Goal: Feedback & Contribution: Contribute content

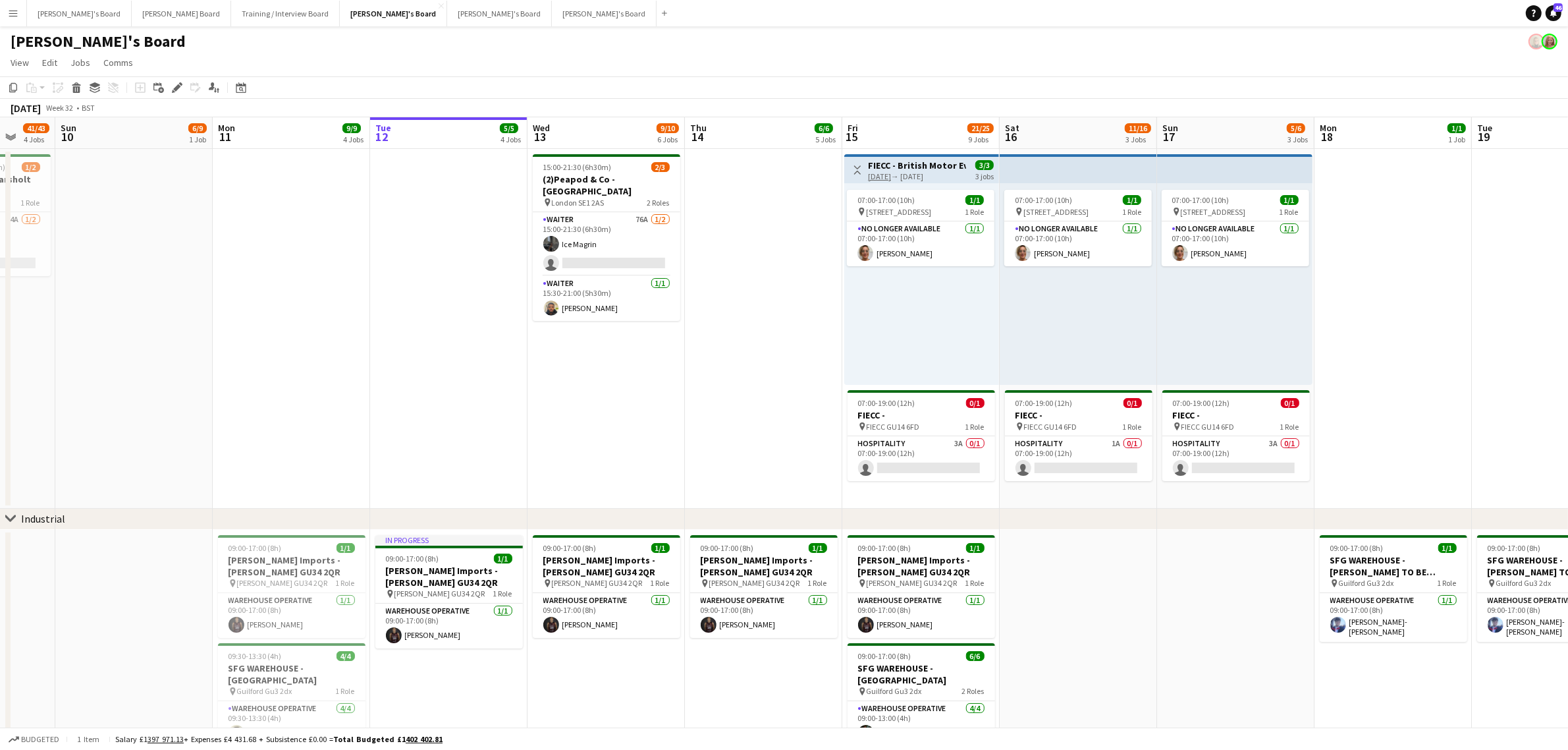
click at [436, 321] on app-date-cell at bounding box center [449, 328] width 157 height 360
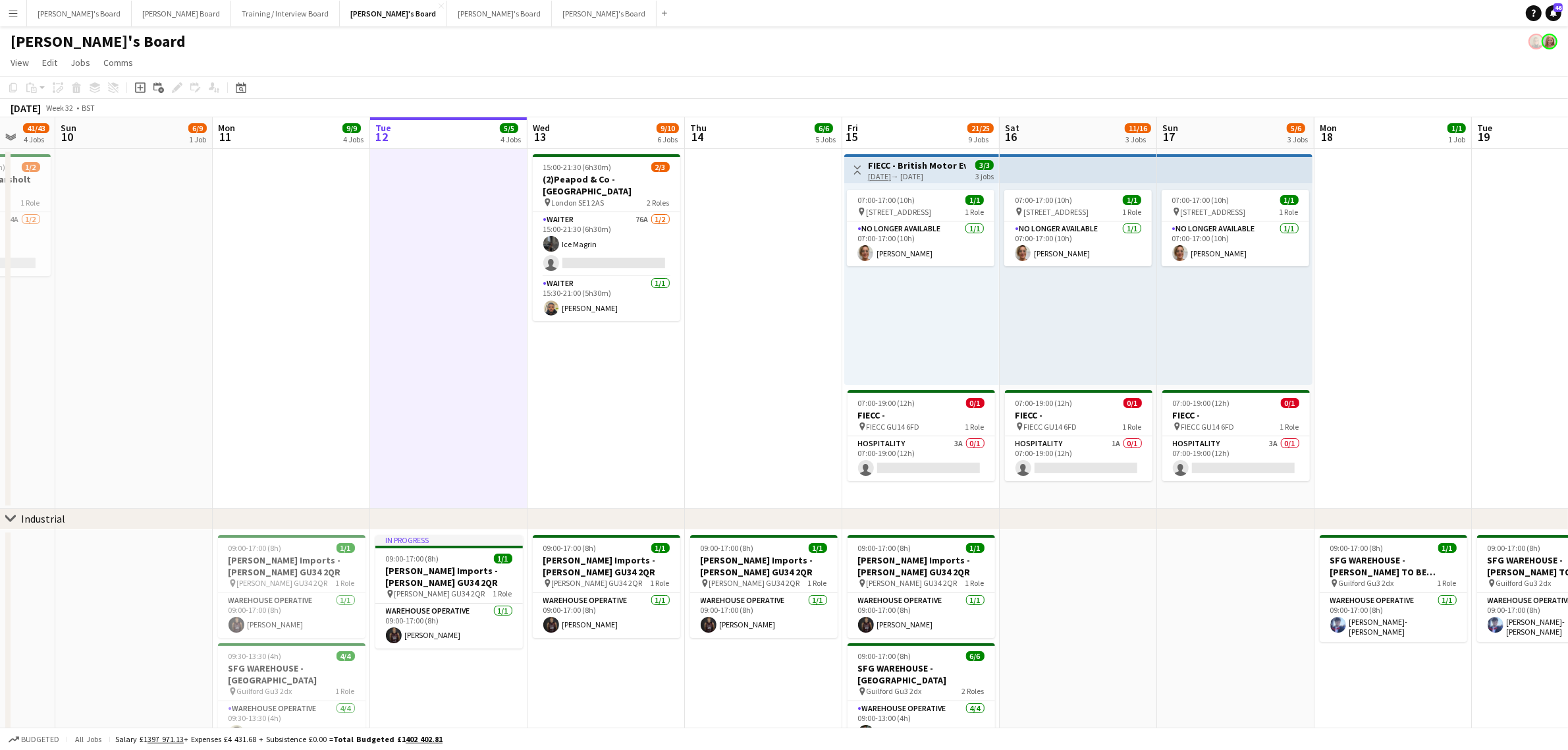
click at [436, 321] on app-date-cell at bounding box center [449, 328] width 157 height 360
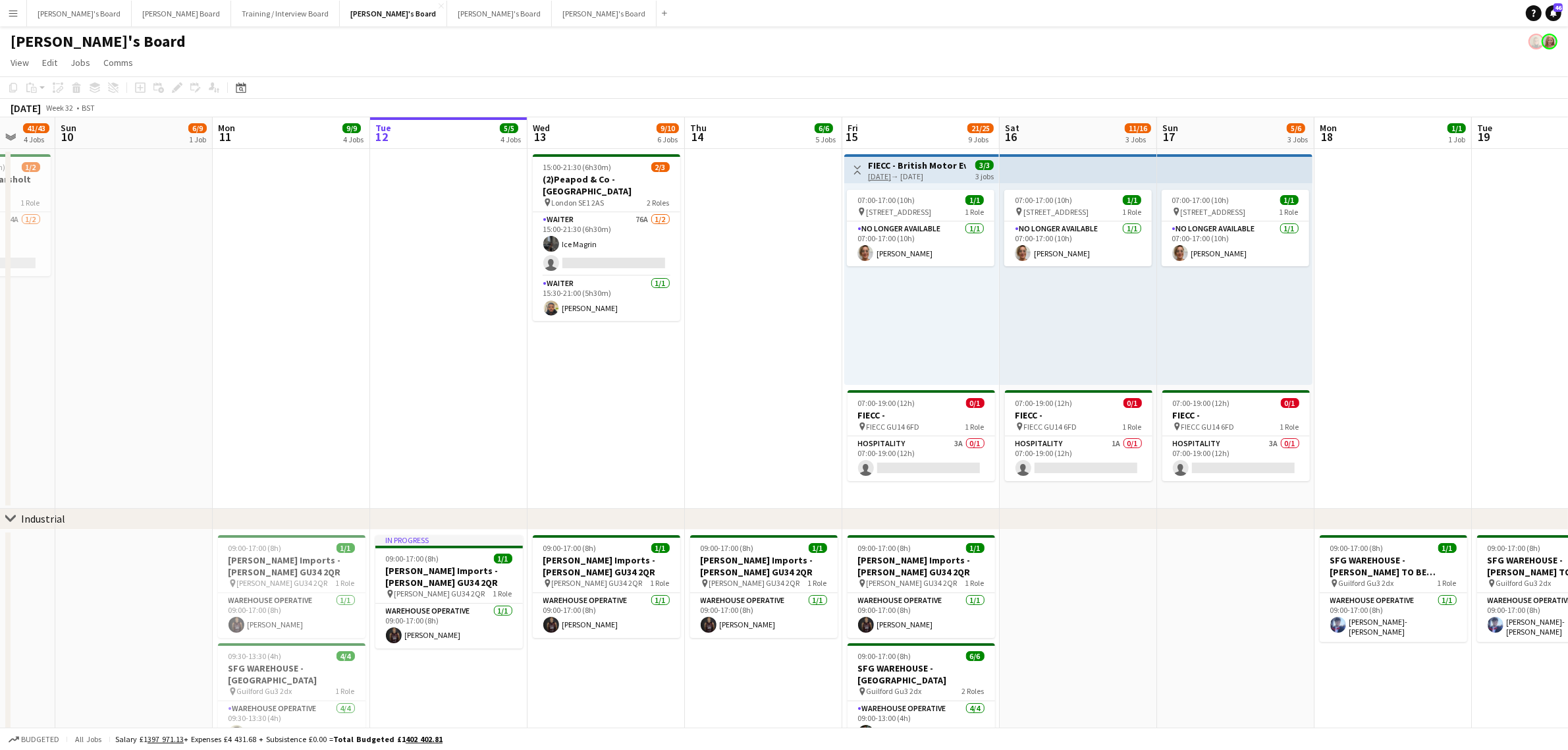
click at [385, 317] on app-date-cell at bounding box center [449, 328] width 157 height 360
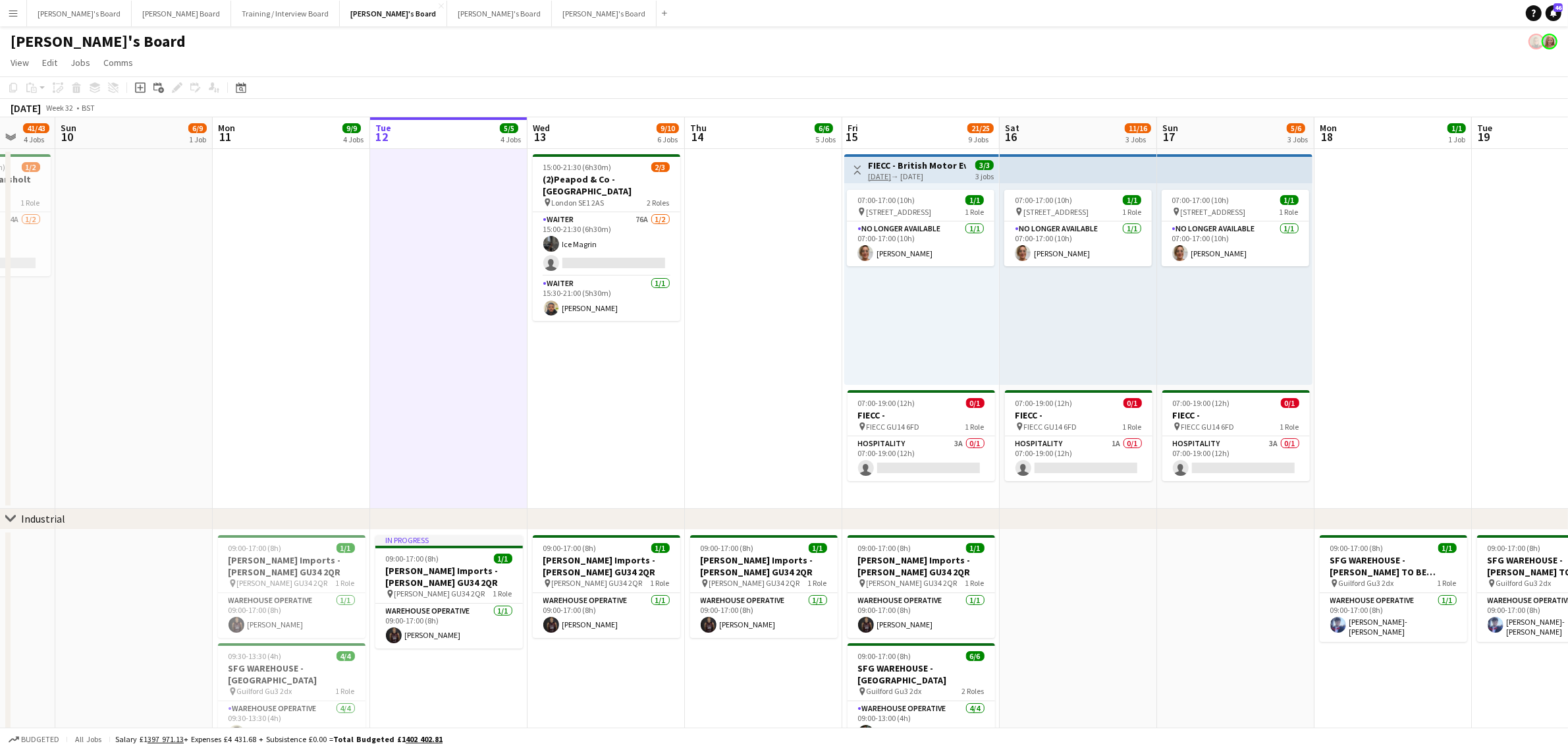
click at [519, 443] on app-date-cell at bounding box center [449, 328] width 157 height 360
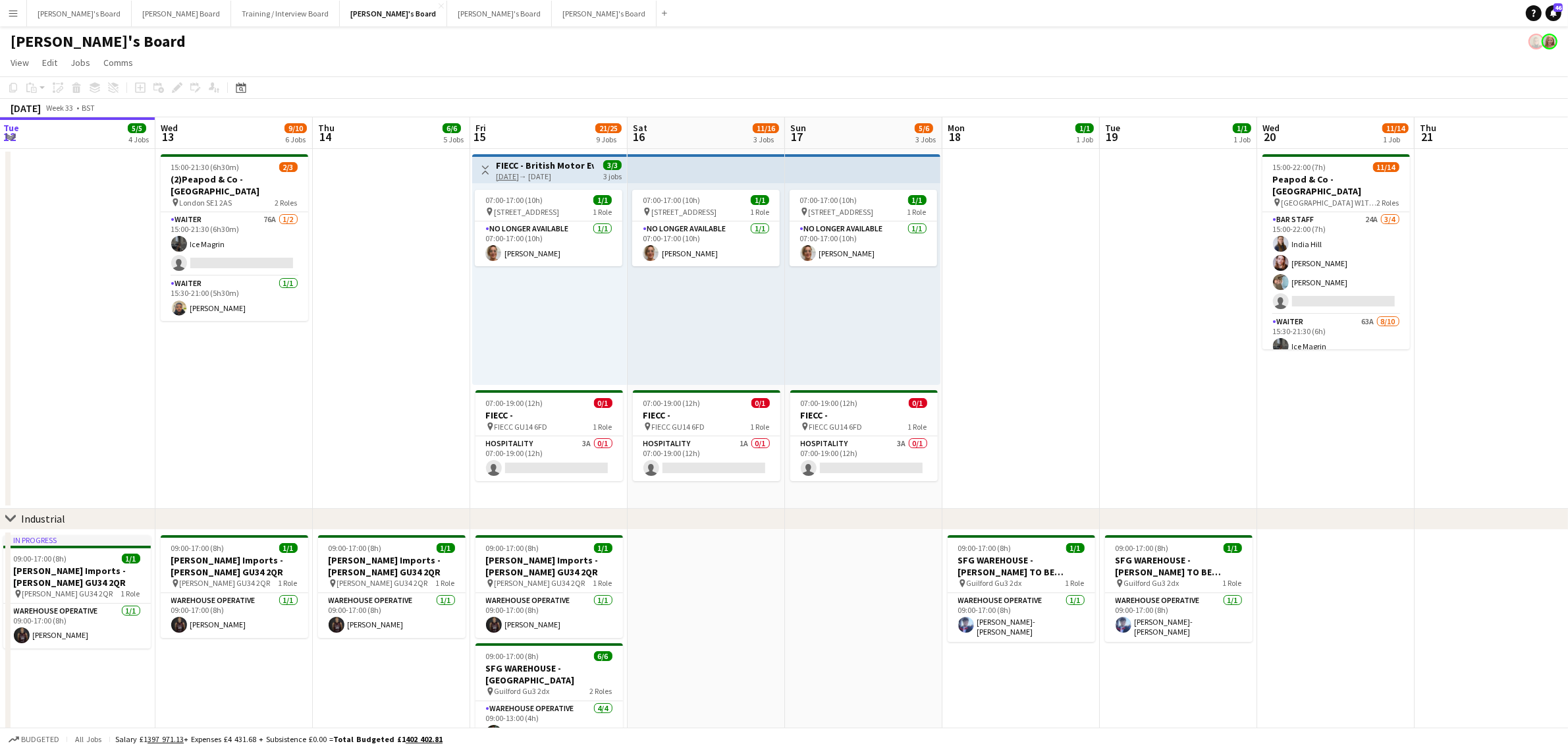
scroll to position [0, 364]
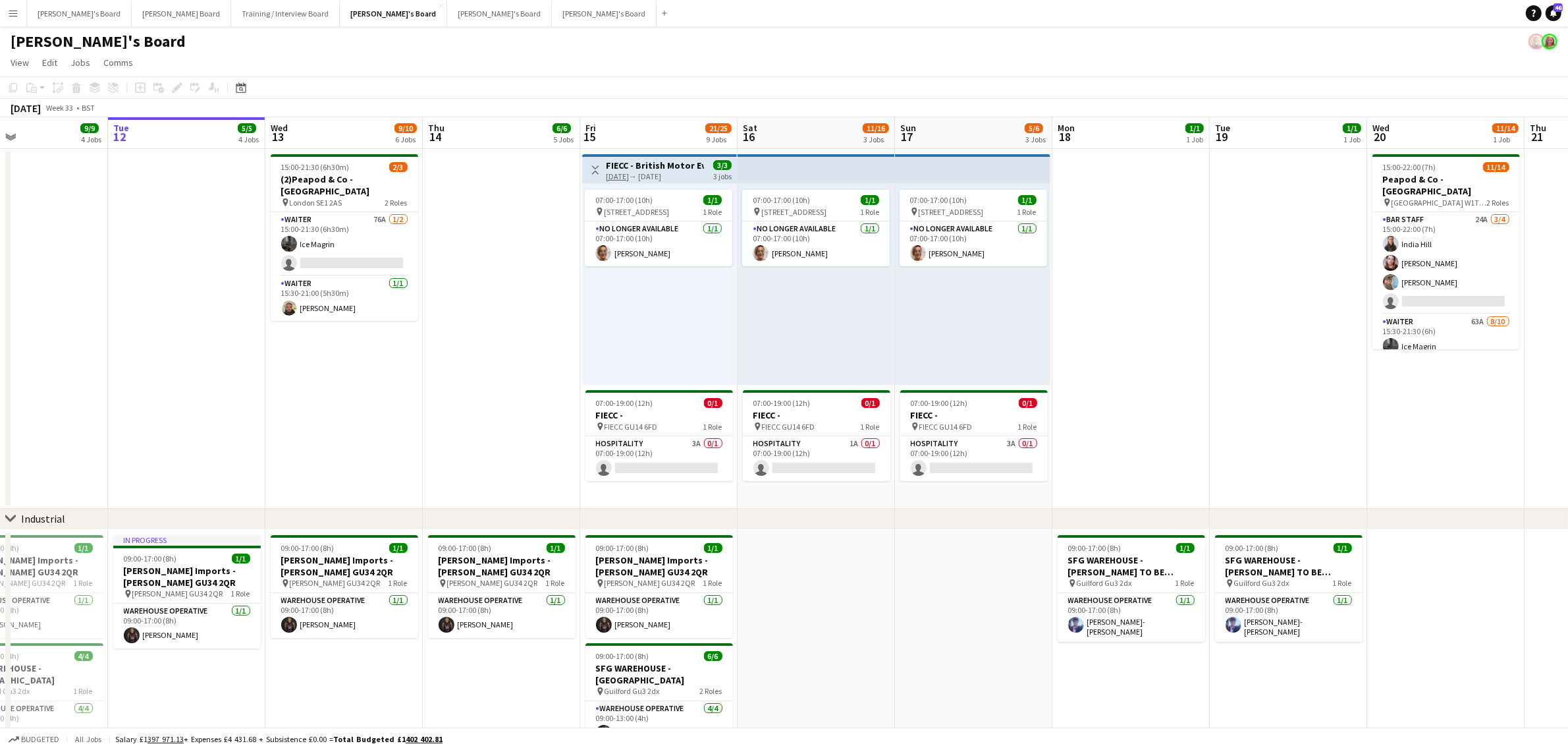
drag, startPoint x: 1160, startPoint y: 318, endPoint x: 708, endPoint y: 362, distance: 454.1
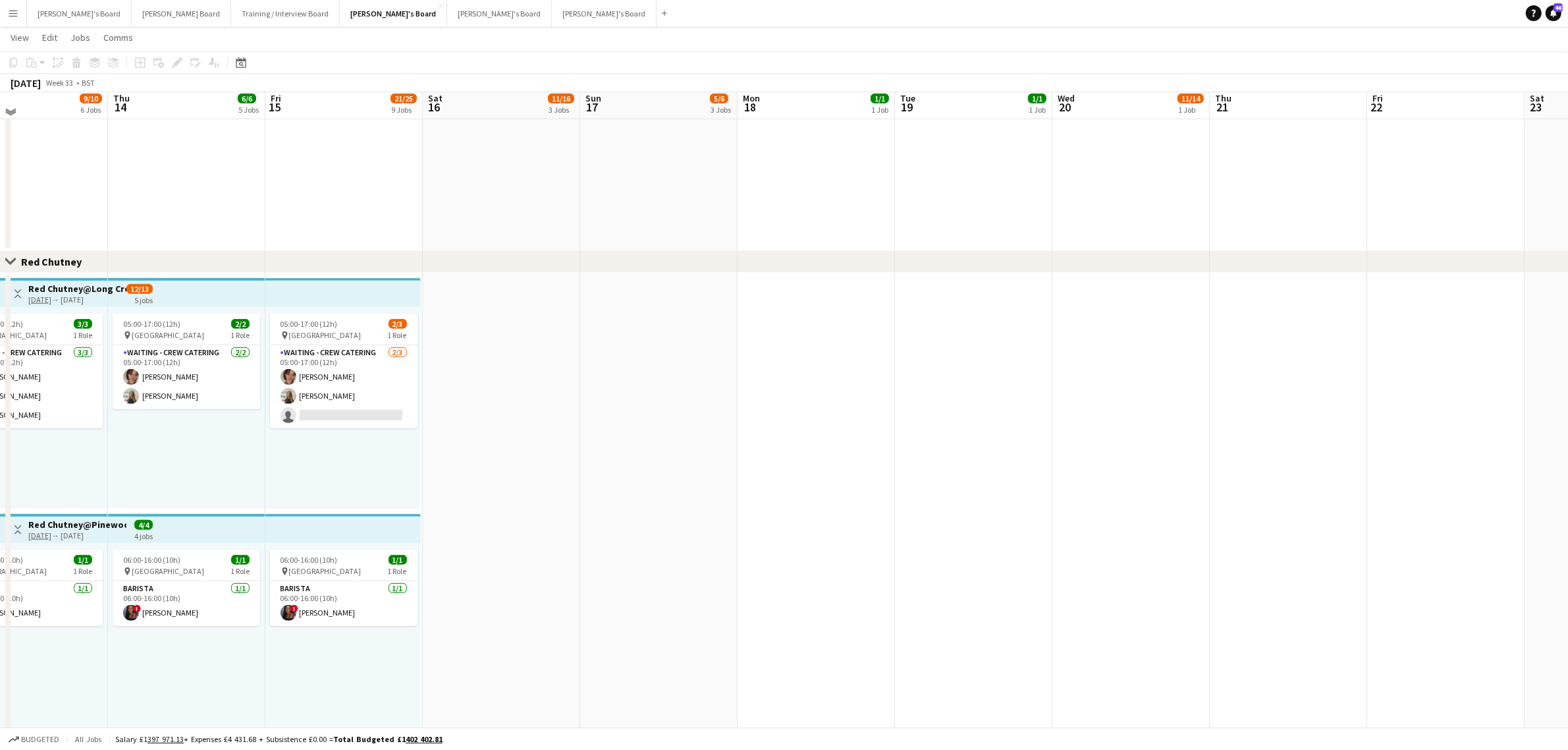
scroll to position [1464, 0]
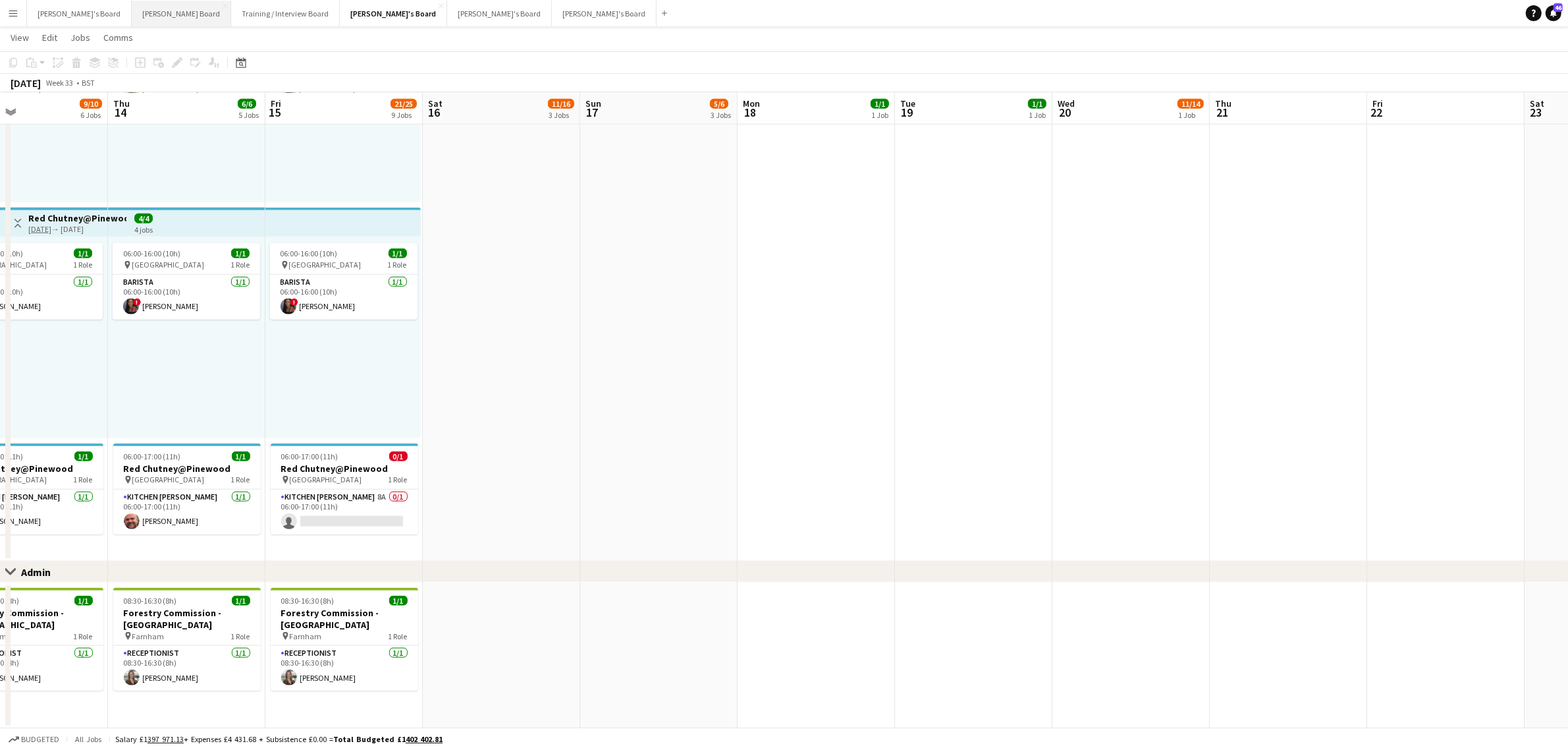
click at [132, 11] on button "Dean's Board Close" at bounding box center [181, 13] width 100 height 26
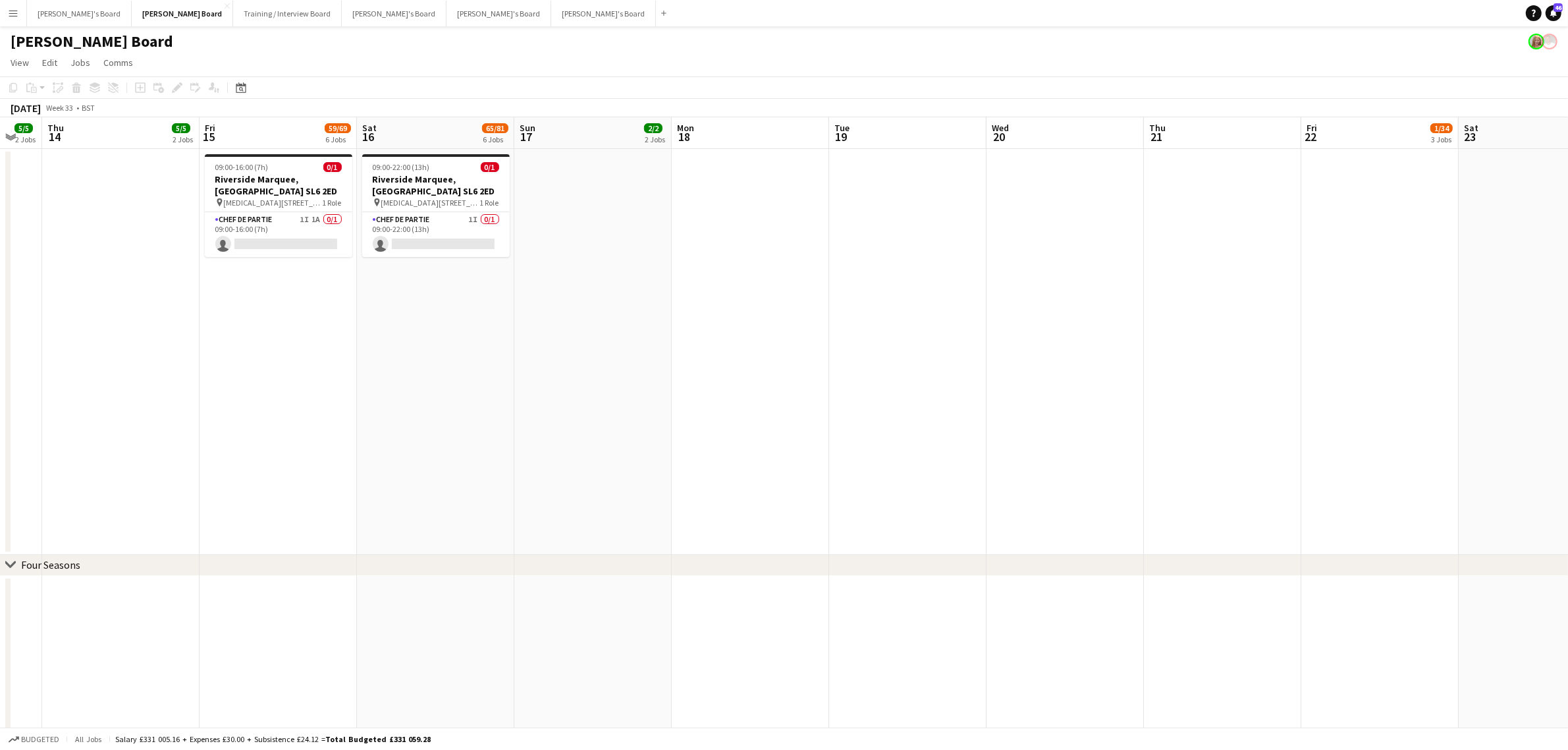
scroll to position [0, 432]
drag, startPoint x: 862, startPoint y: 323, endPoint x: 565, endPoint y: 347, distance: 298.0
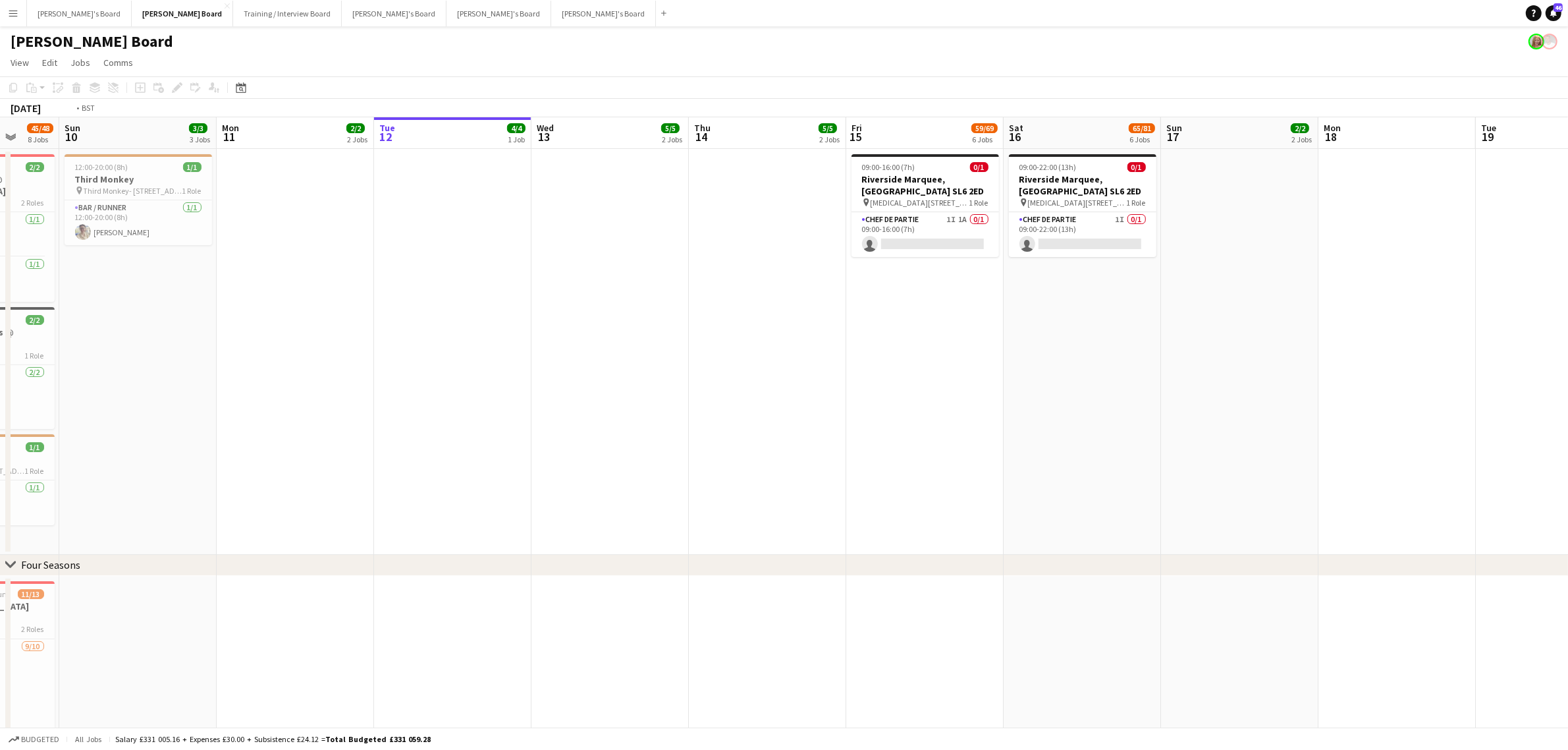
drag, startPoint x: 854, startPoint y: 339, endPoint x: 476, endPoint y: 324, distance: 378.3
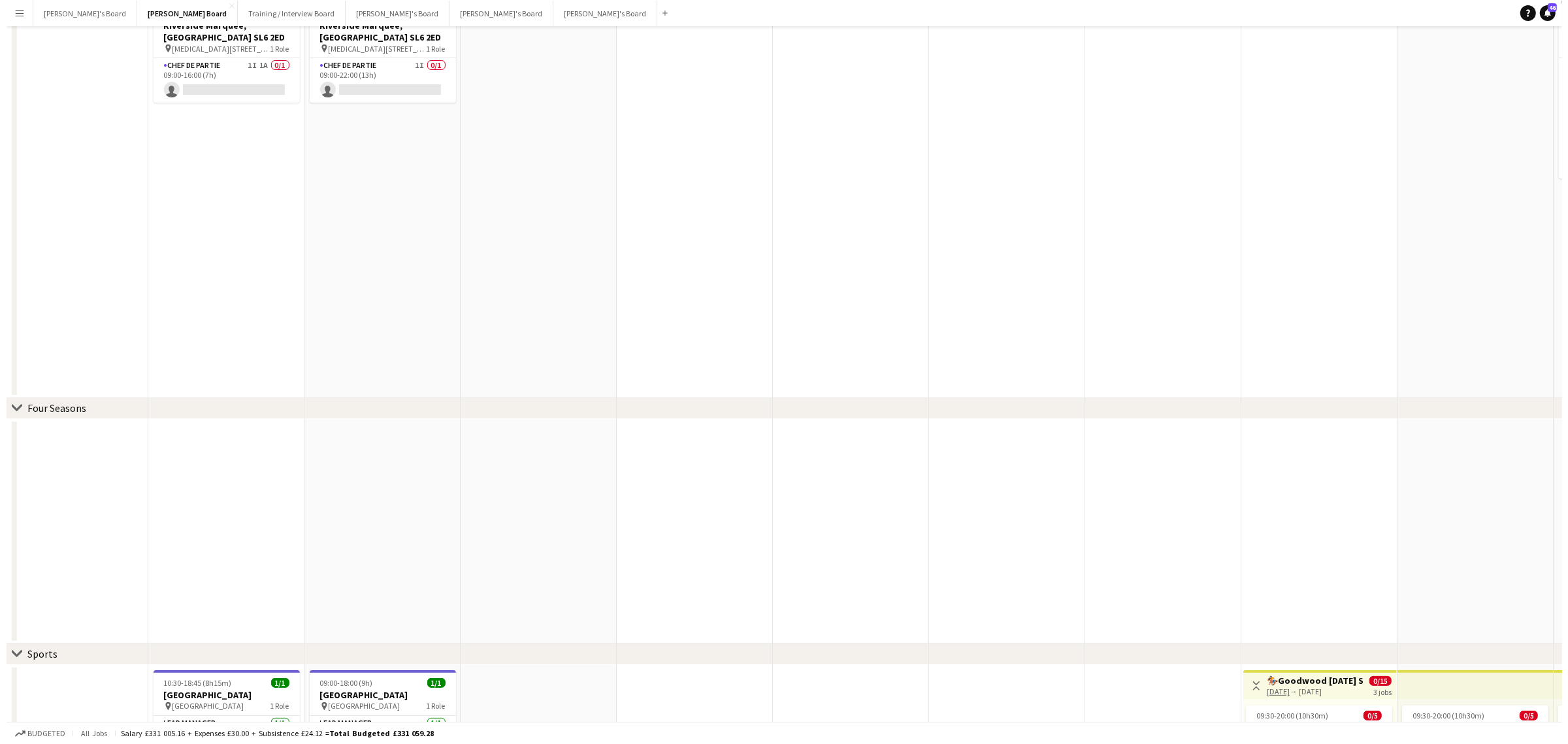
scroll to position [0, 0]
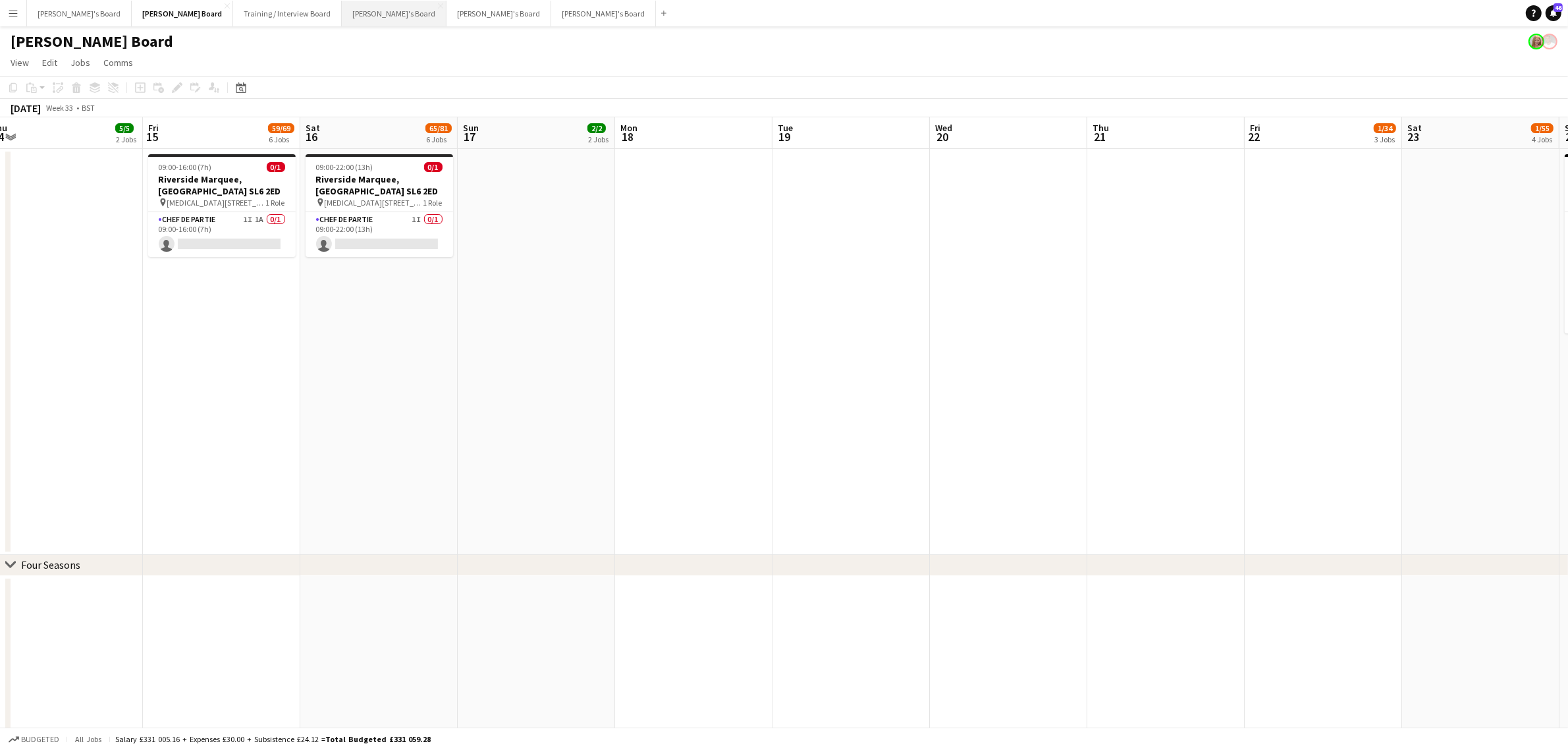
click at [342, 13] on button "Thomasina's Board Close" at bounding box center [393, 13] width 105 height 26
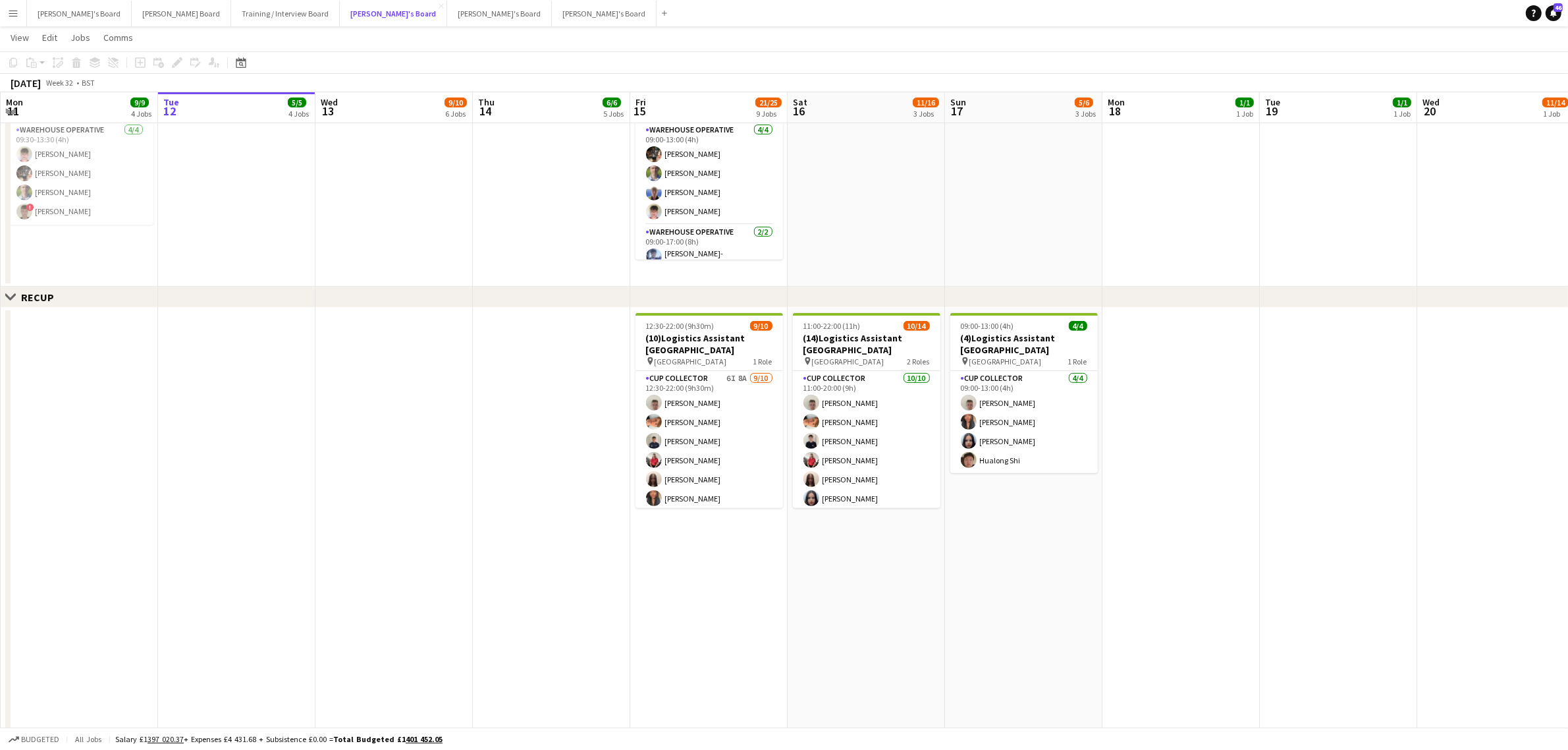
scroll to position [576, 0]
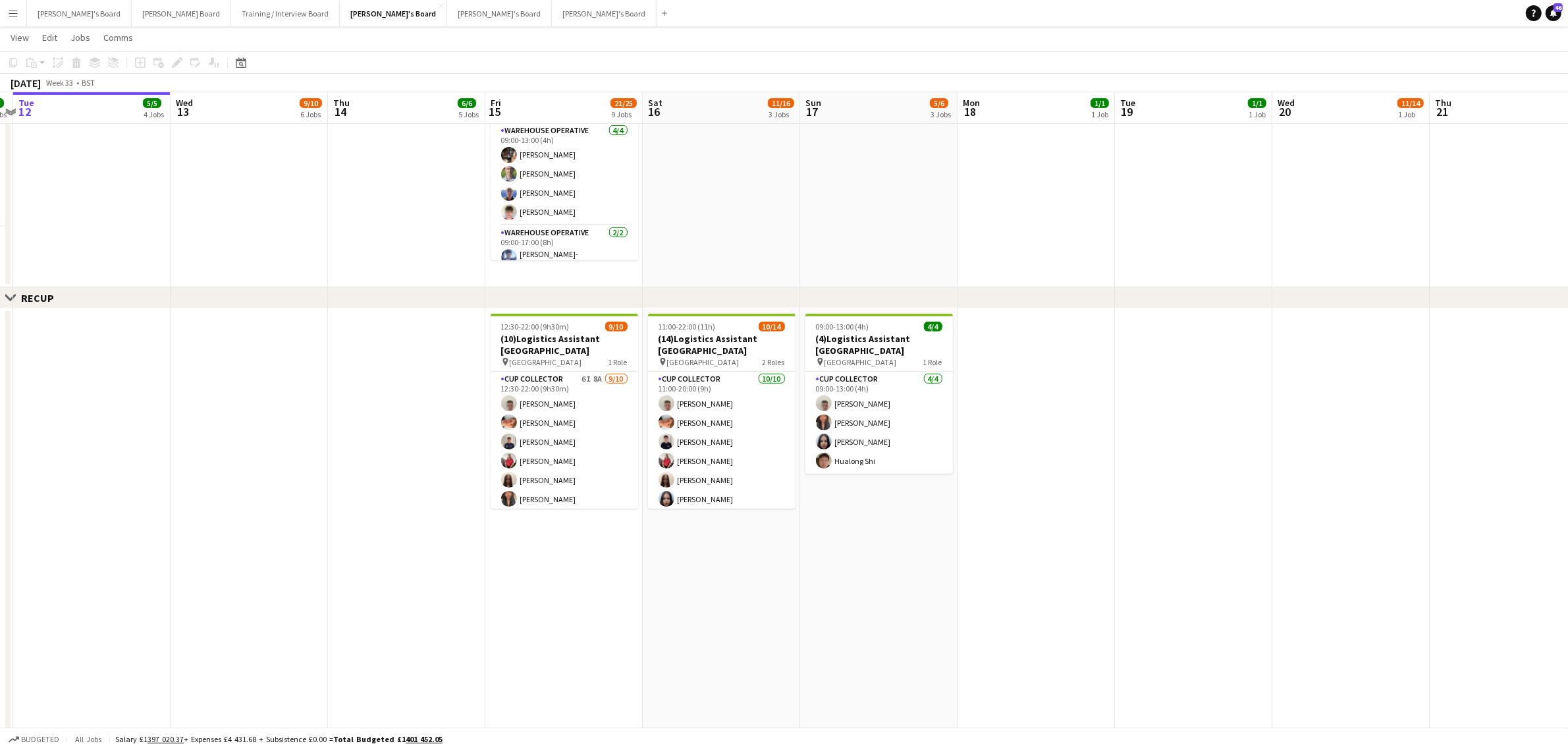
drag, startPoint x: 1052, startPoint y: 446, endPoint x: 950, endPoint y: 426, distance: 103.9
click at [951, 426] on app-calendar-viewport "Sat 9 41/43 4 Jobs Sun 10 6/9 1 Job Mon 11 9/9 4 Jobs Tue 12 5/5 4 Jobs Wed 13 …" at bounding box center [784, 545] width 1568 height 2141
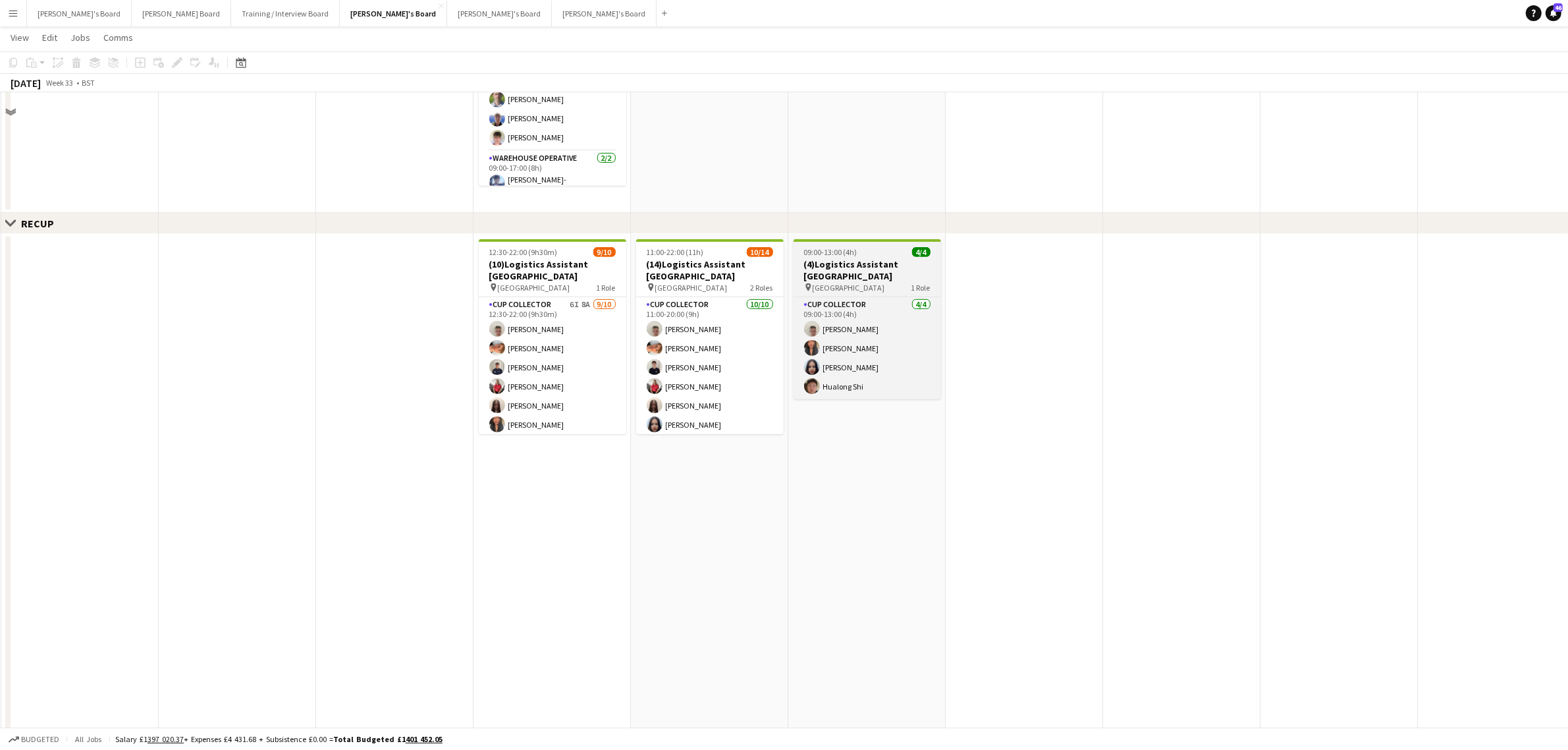
scroll to position [558, 0]
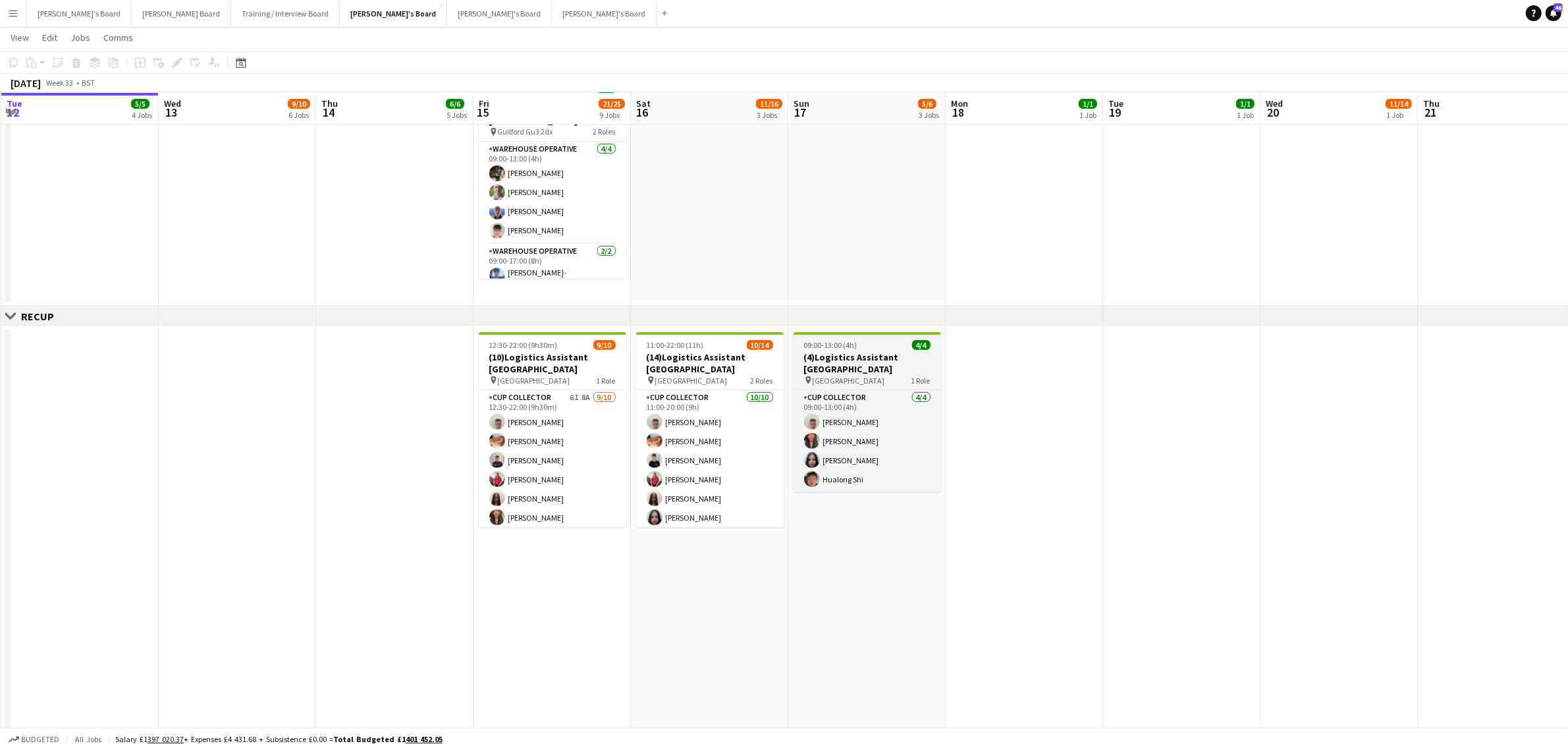
click at [886, 351] on h3 "(4)Logistics Assistant Newbury" at bounding box center [867, 362] width 147 height 24
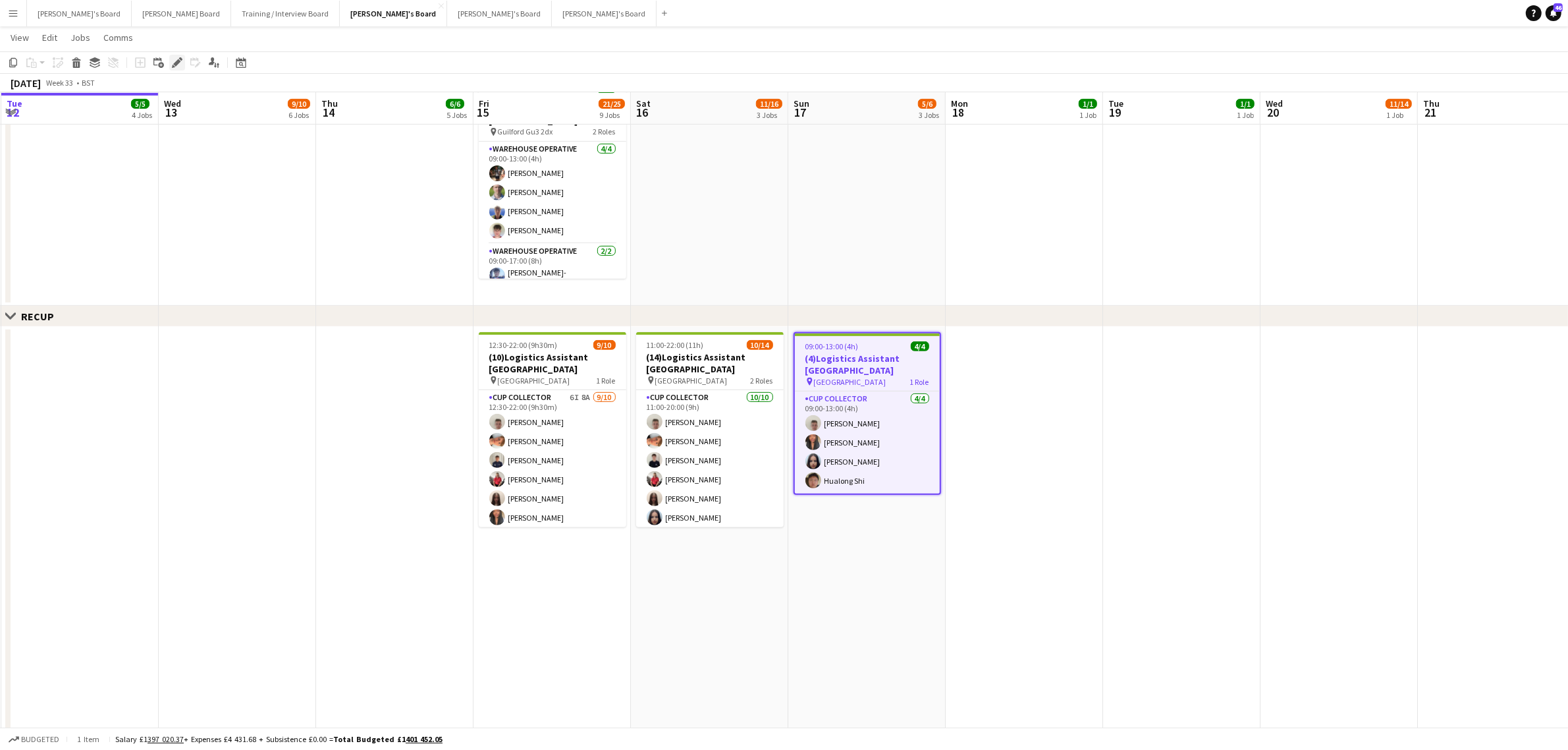
click at [179, 59] on icon at bounding box center [181, 59] width 3 height 3
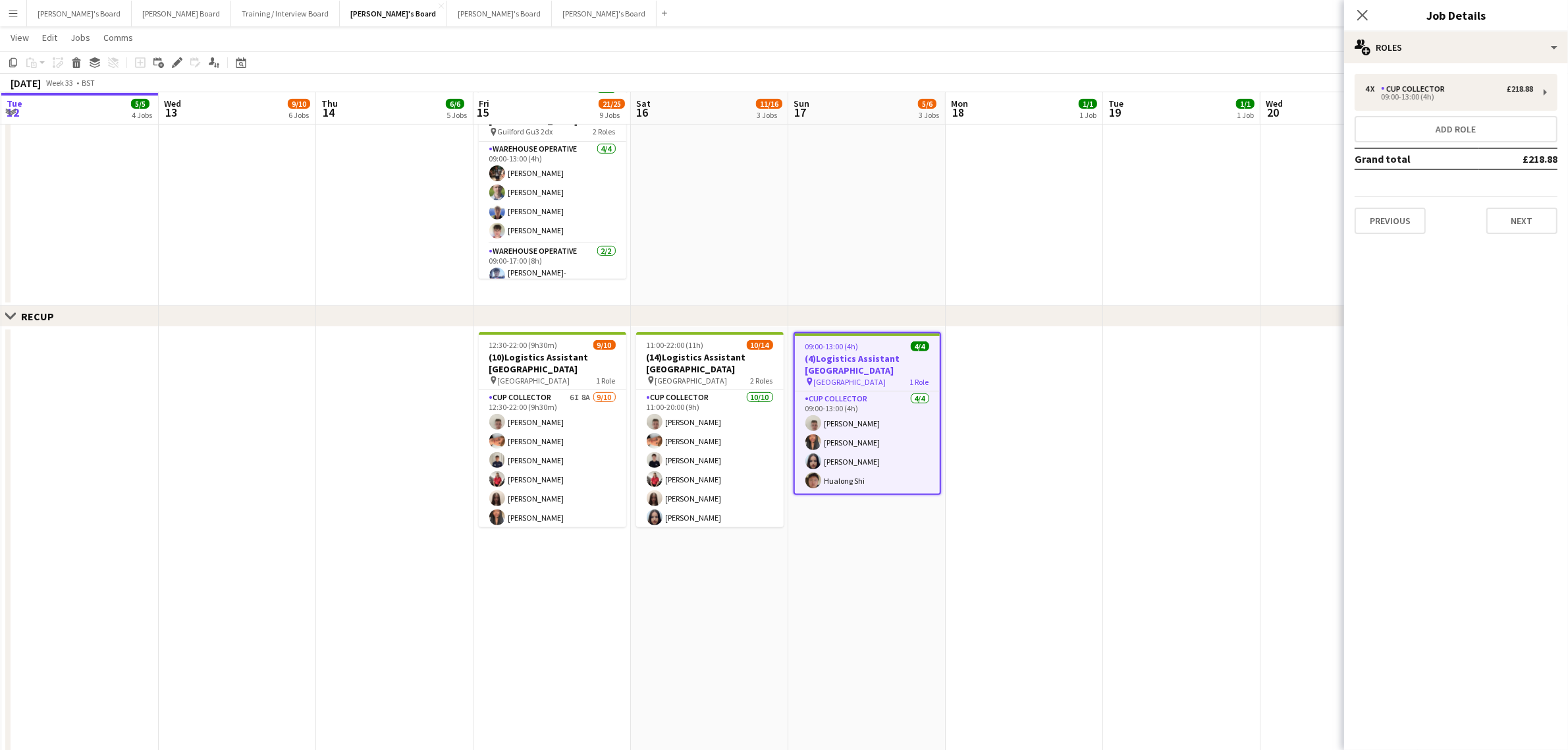
click at [380, 207] on app-date-cell "09:00-17:00 (8h) 1/1 Harvey Imports - ALTON GU34 2QR pin Alton GU34 2QR 1 Role …" at bounding box center [394, 138] width 157 height 336
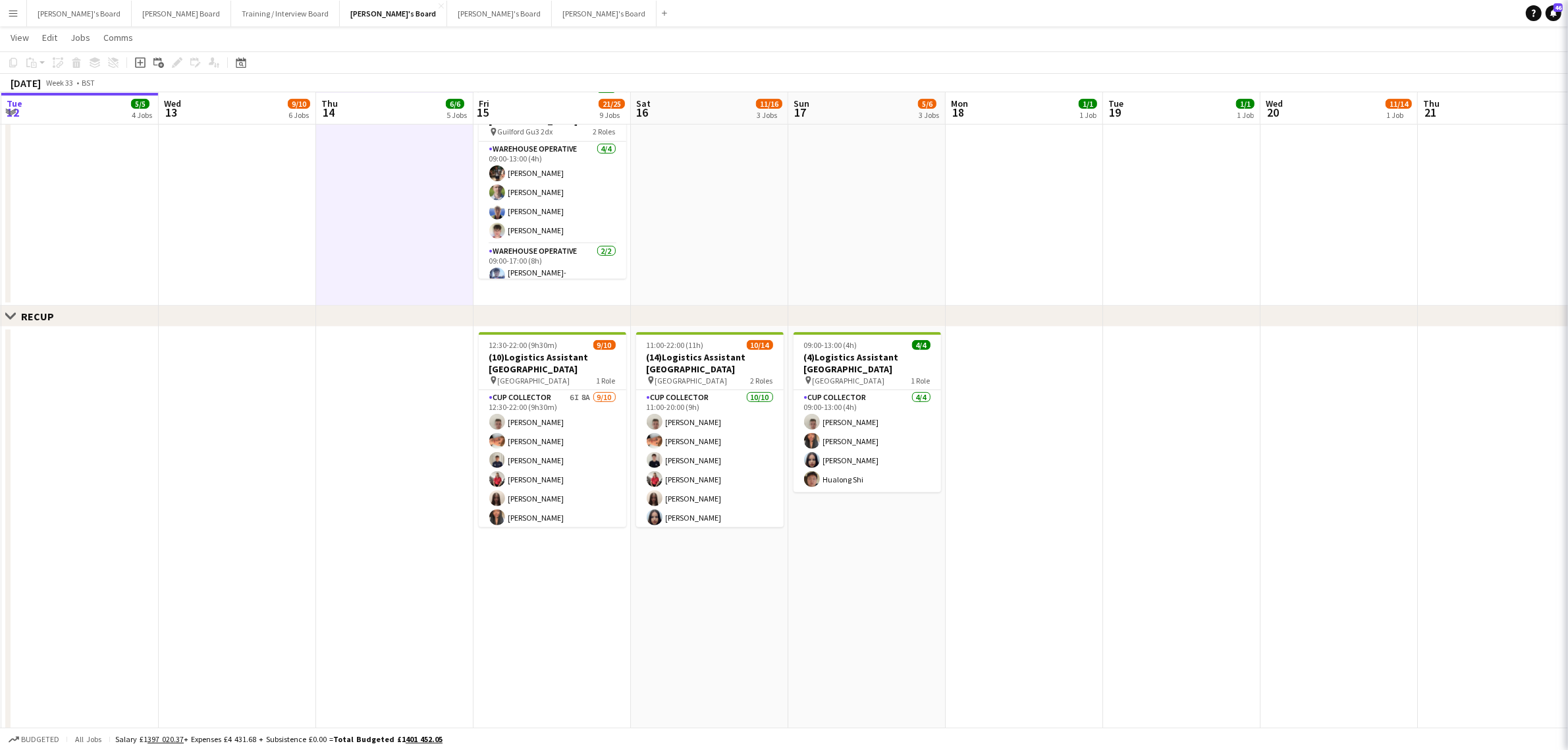
click at [384, 203] on app-date-cell "09:00-17:00 (8h) 1/1 Harvey Imports - ALTON GU34 2QR pin Alton GU34 2QR 1 Role …" at bounding box center [394, 138] width 157 height 336
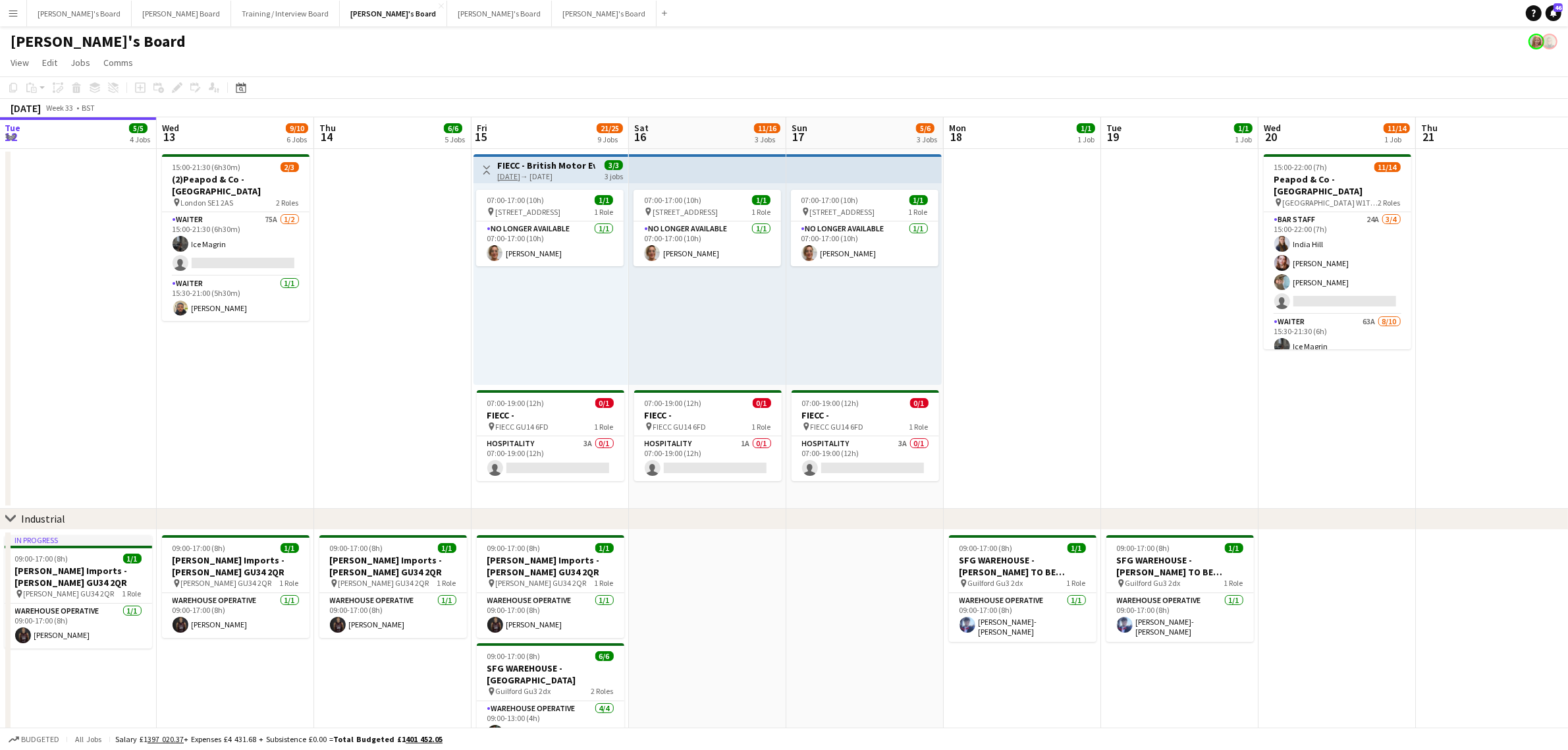
scroll to position [0, 472]
drag, startPoint x: 360, startPoint y: 496, endPoint x: 710, endPoint y: 517, distance: 350.6
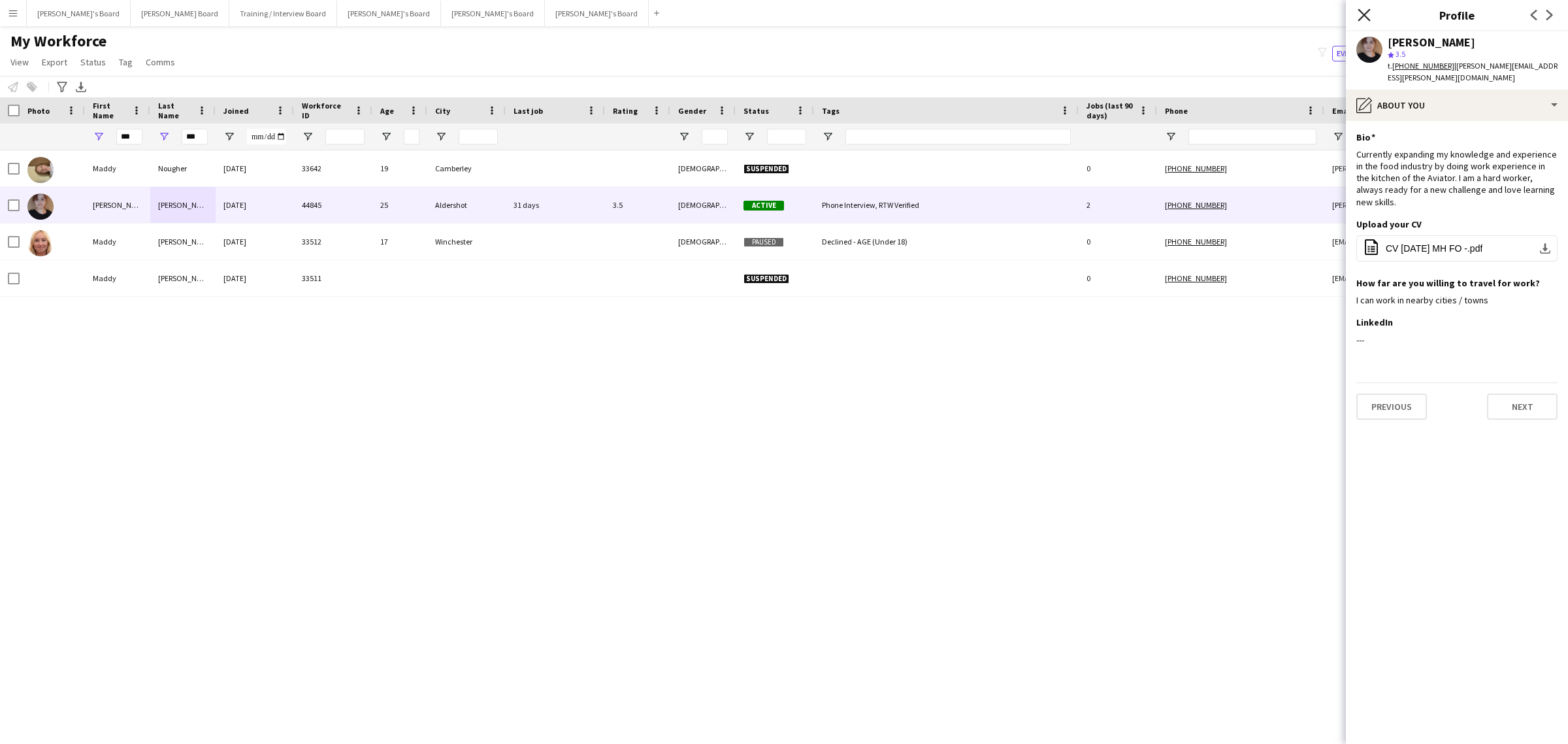
click at [1362, 20] on icon "Close pop-in" at bounding box center [1364, 14] width 12 height 12
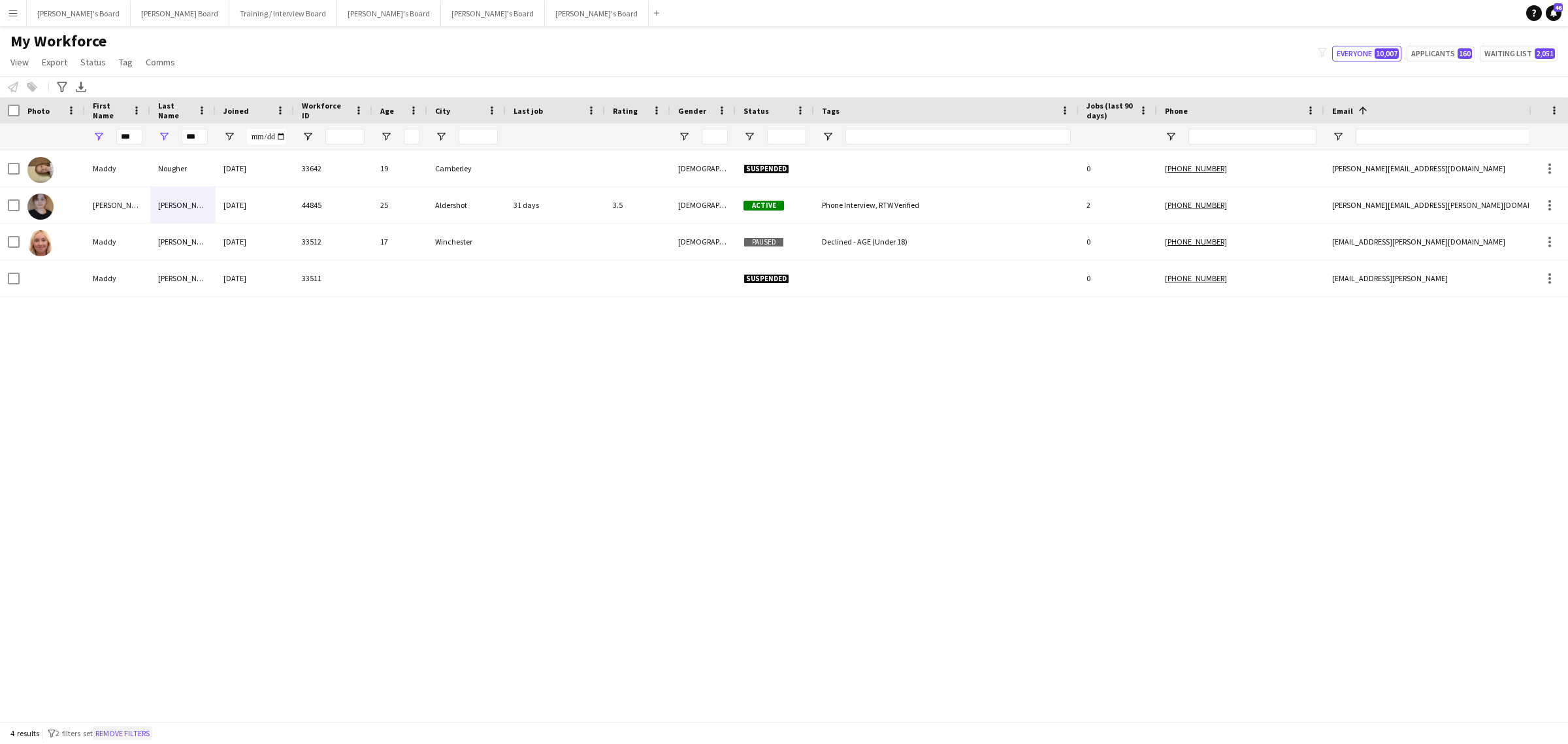
click at [152, 731] on button "Remove filters" at bounding box center [122, 733] width 60 height 15
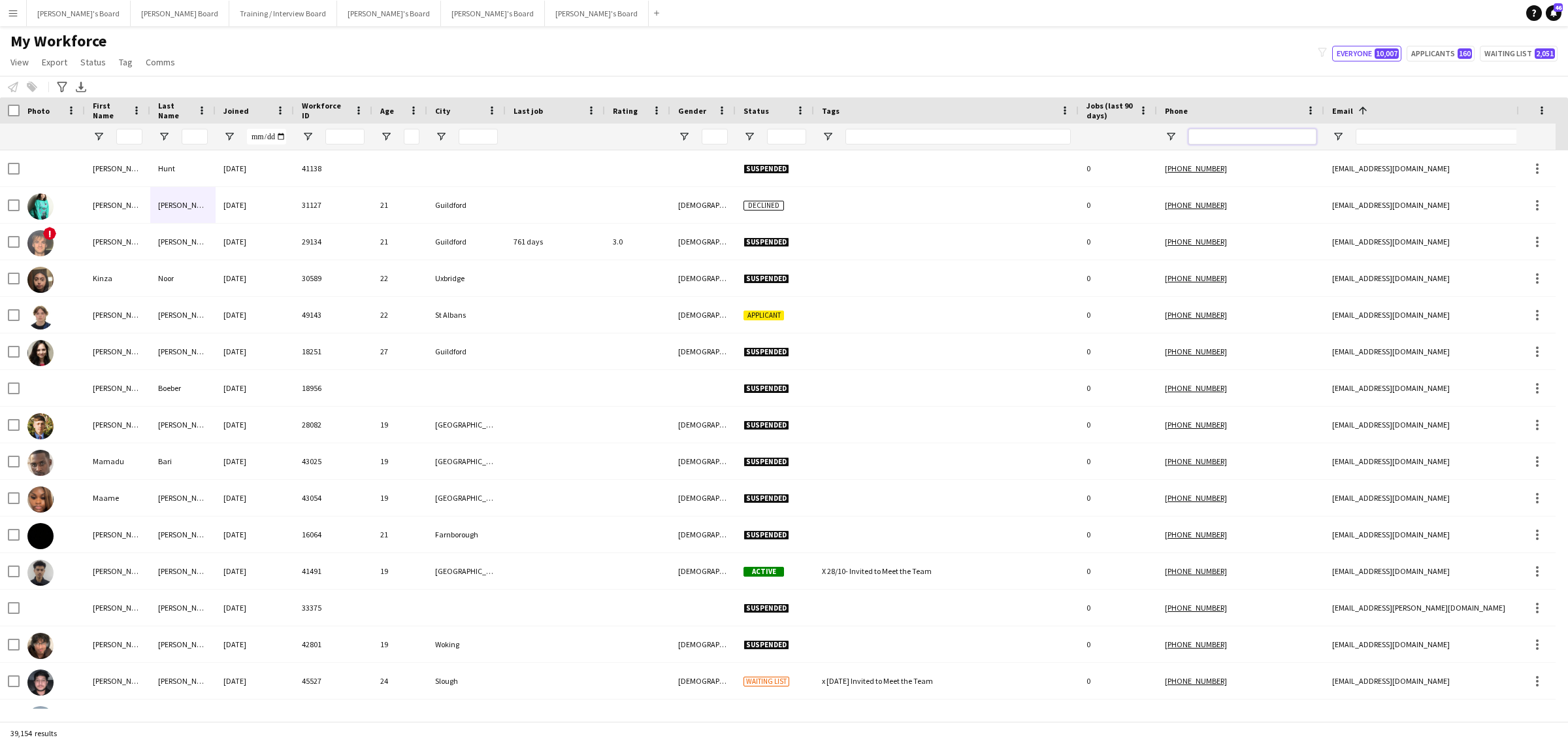
click at [1212, 142] on input "Phone Filter Input" at bounding box center [1252, 136] width 128 height 16
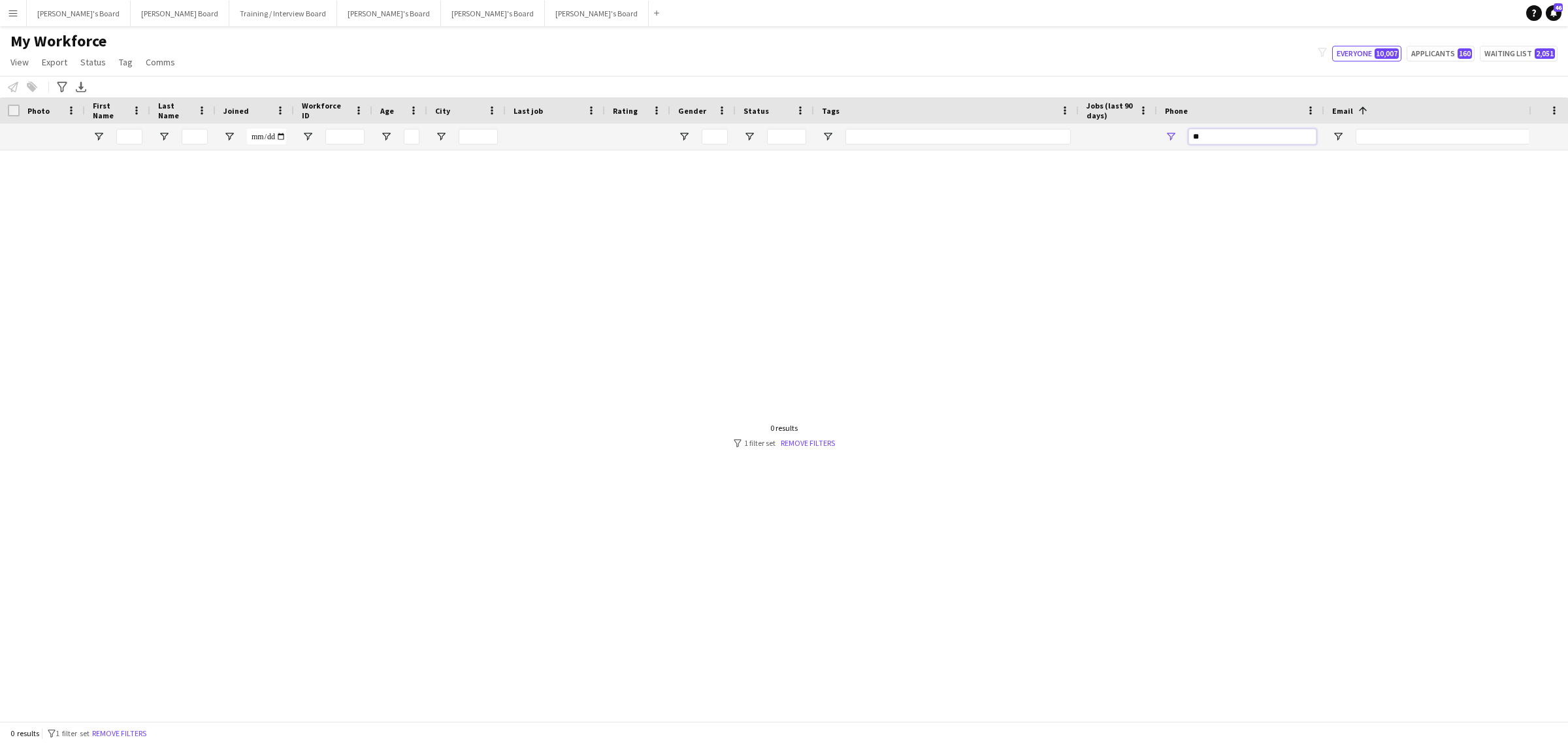
type input "*"
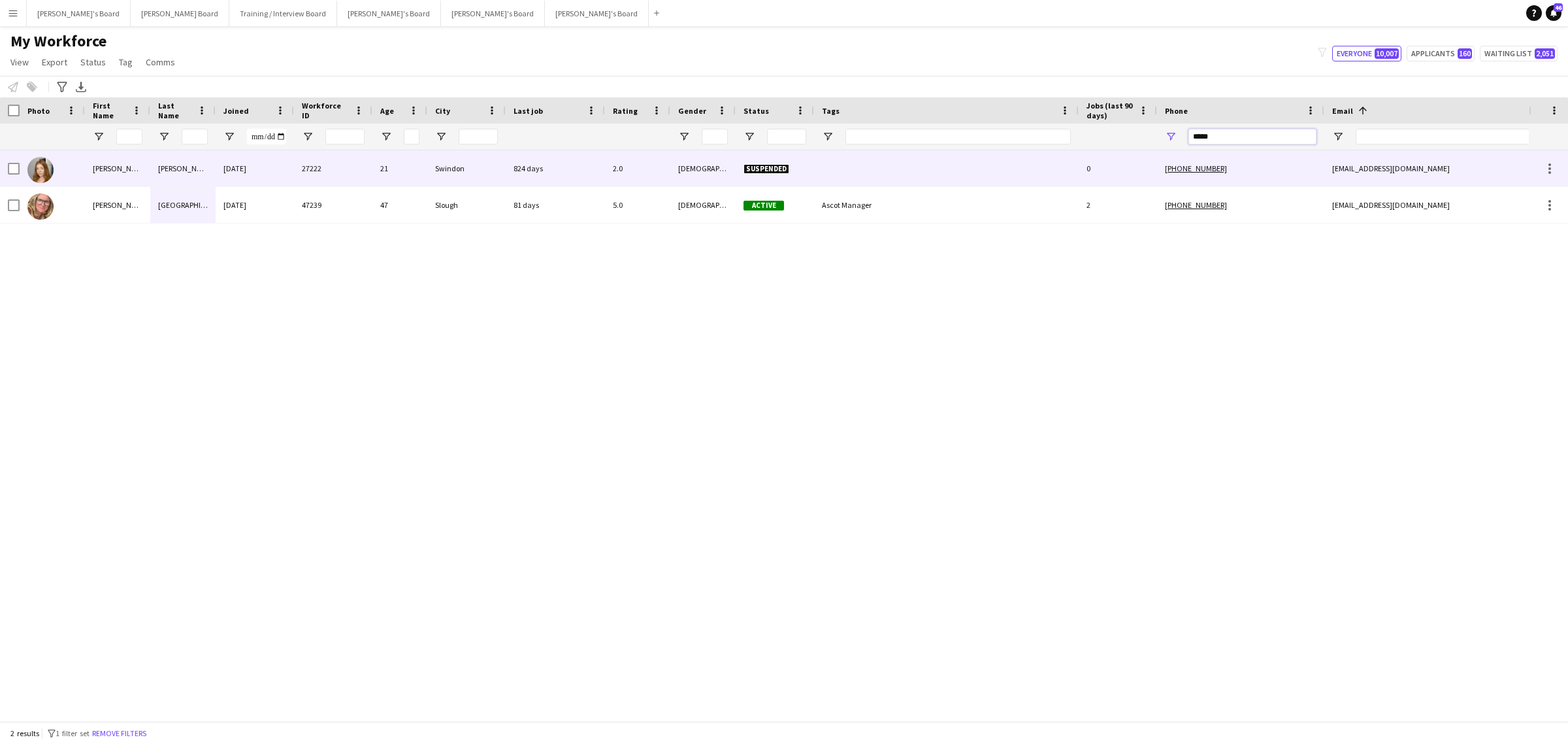
type input "*****"
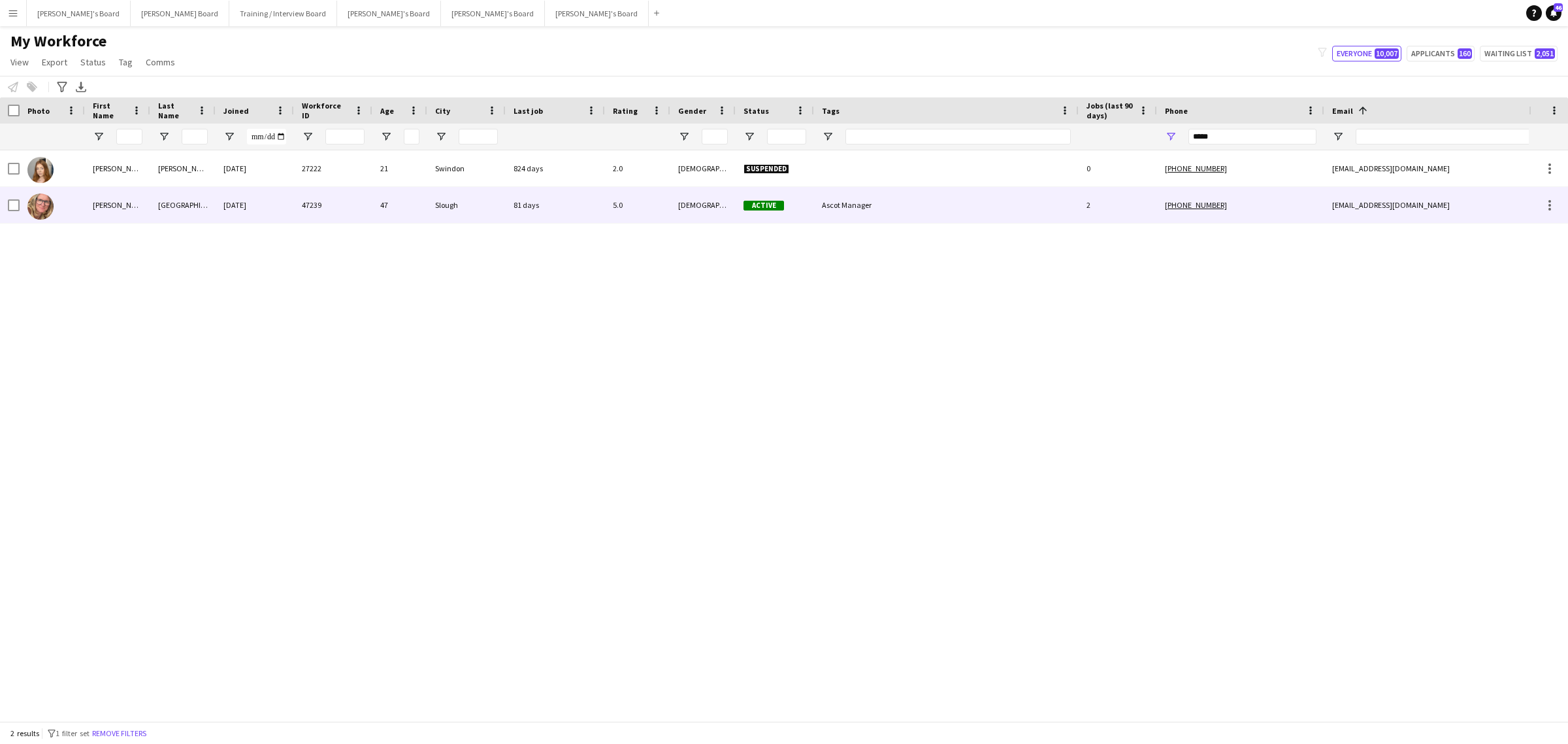
click at [162, 203] on div "[GEOGRAPHIC_DATA]" at bounding box center [183, 205] width 65 height 36
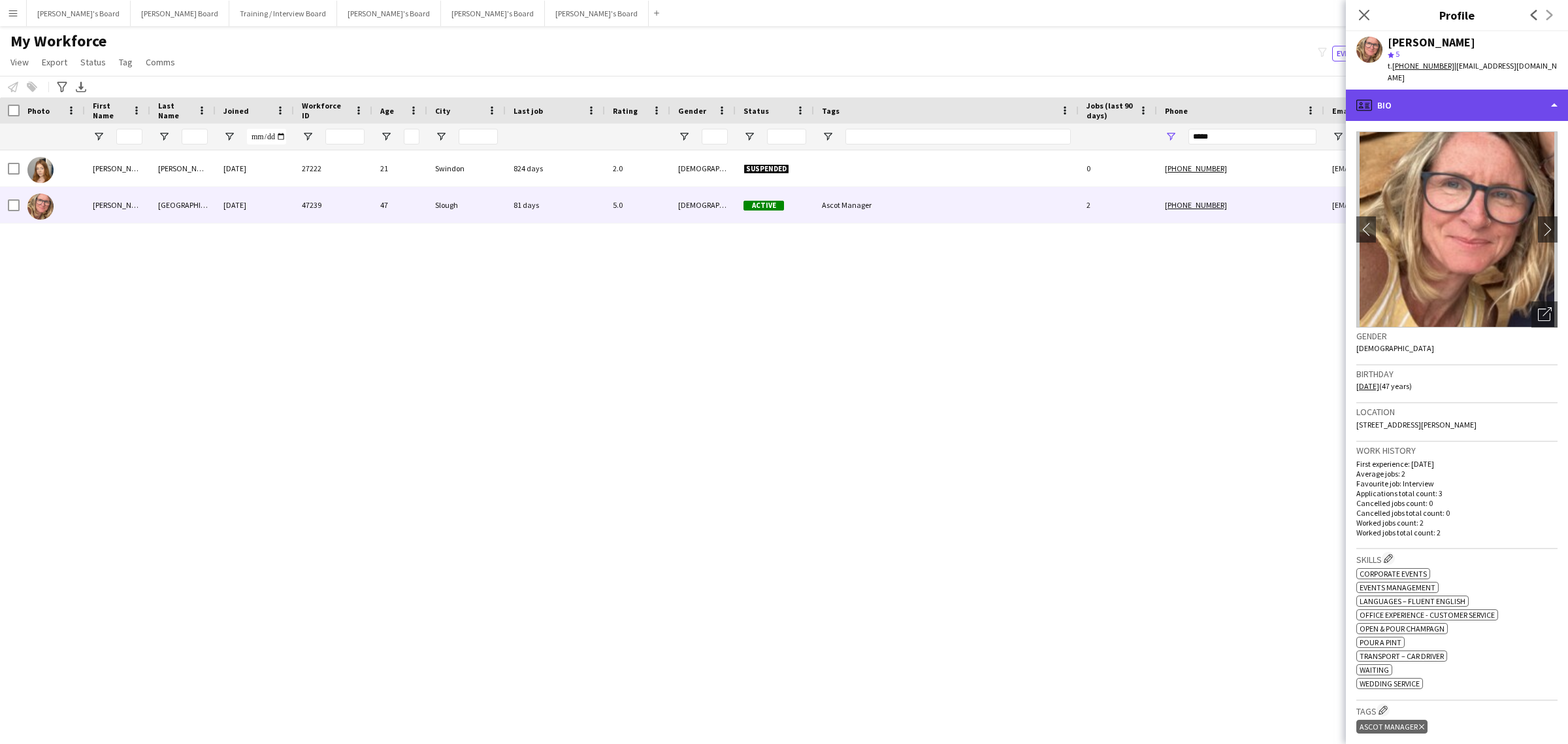
click at [1438, 95] on div "profile Bio" at bounding box center [1457, 105] width 222 height 31
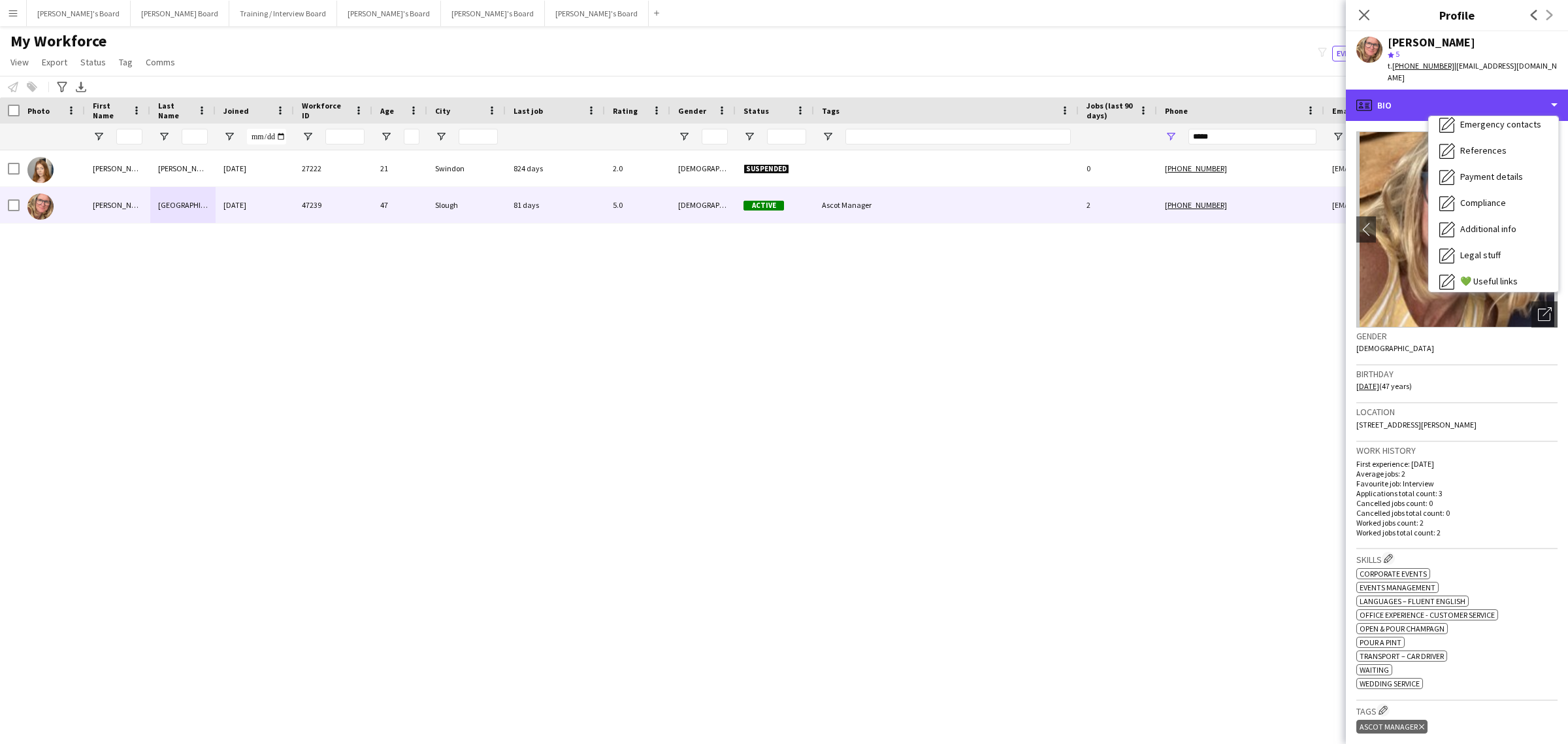
scroll to position [175, 0]
click at [1475, 241] on span "Feedback" at bounding box center [1480, 247] width 39 height 11
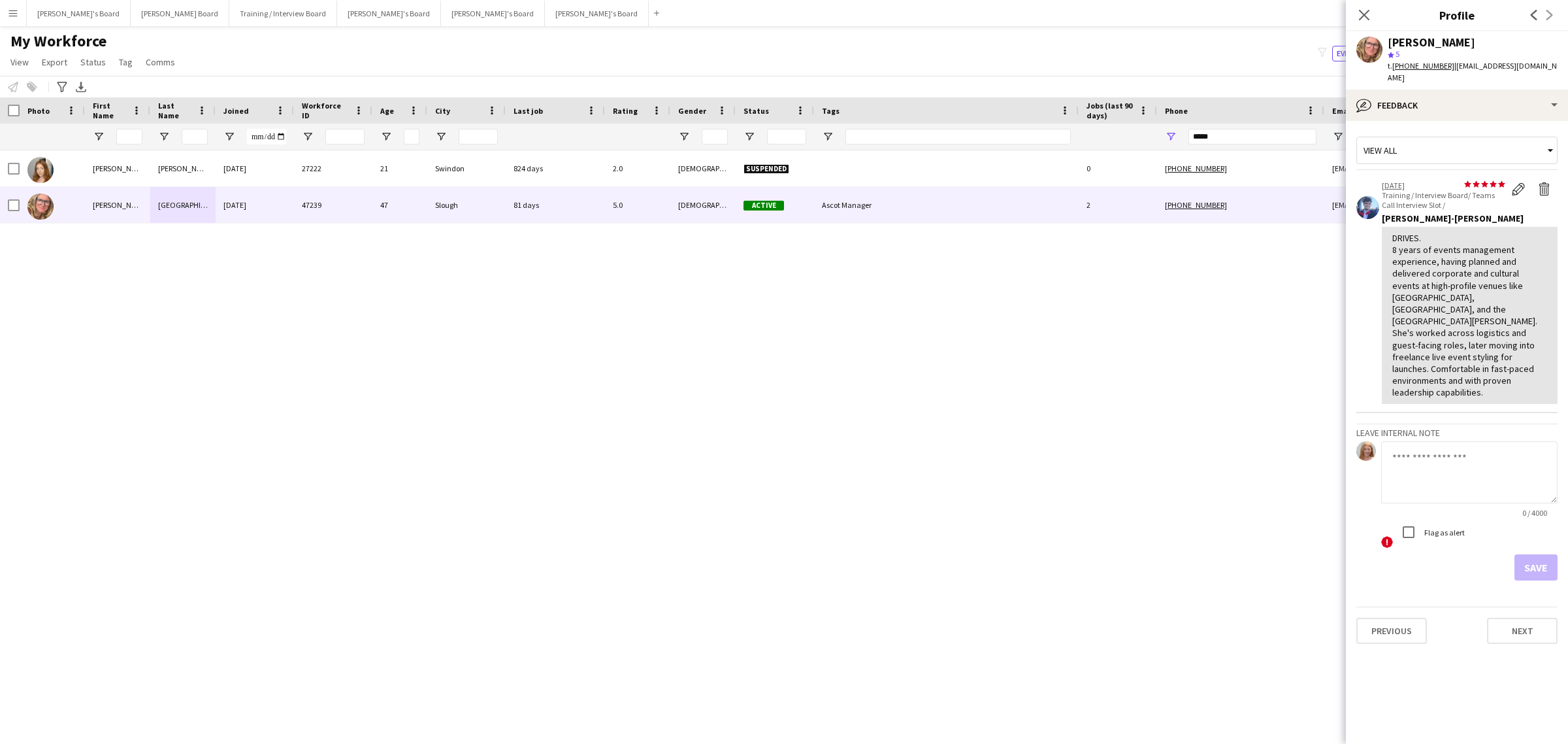
click at [1459, 441] on textarea at bounding box center [1469, 472] width 176 height 62
type textarea "**********"
click at [1532, 555] on button "Save" at bounding box center [1536, 568] width 43 height 26
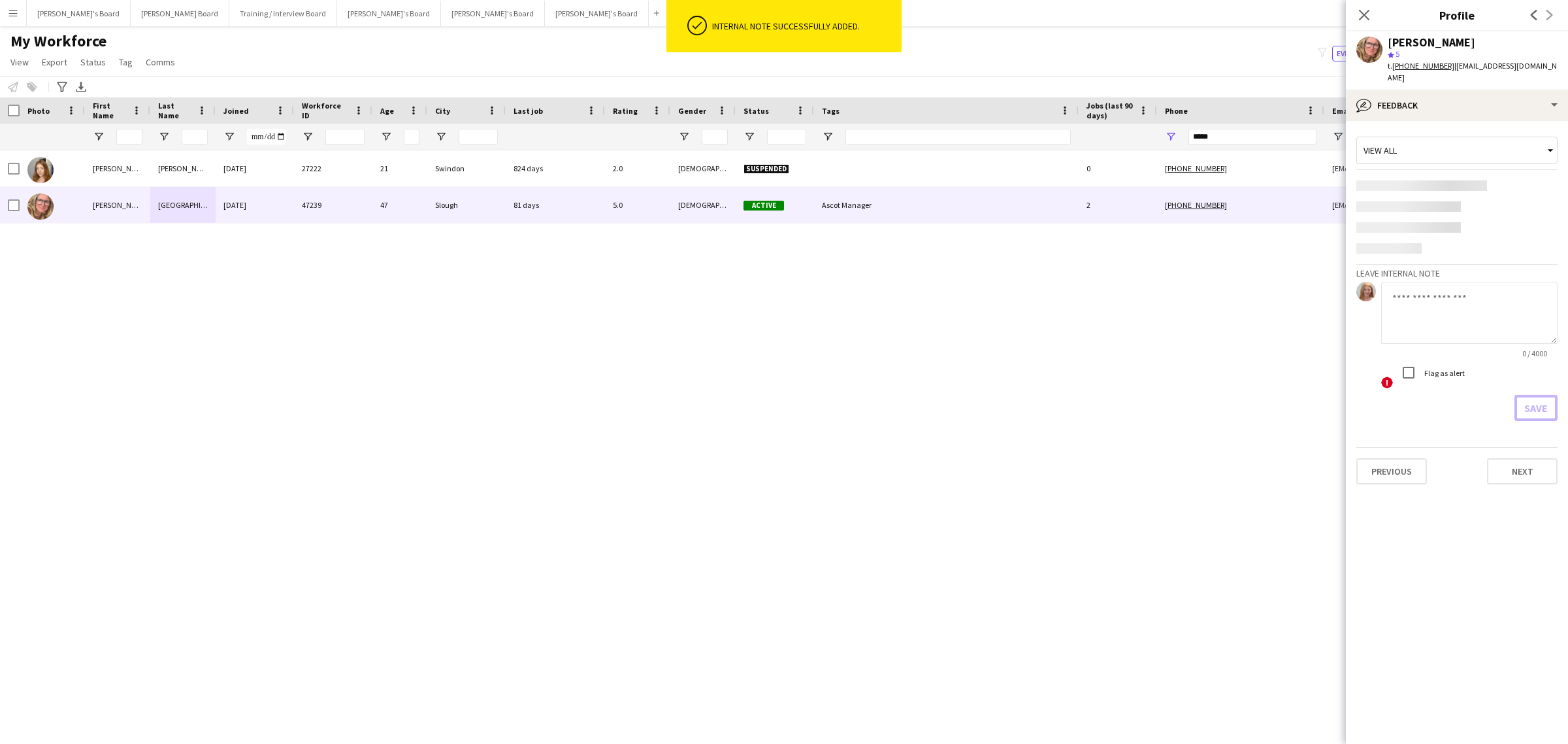
scroll to position [0, 0]
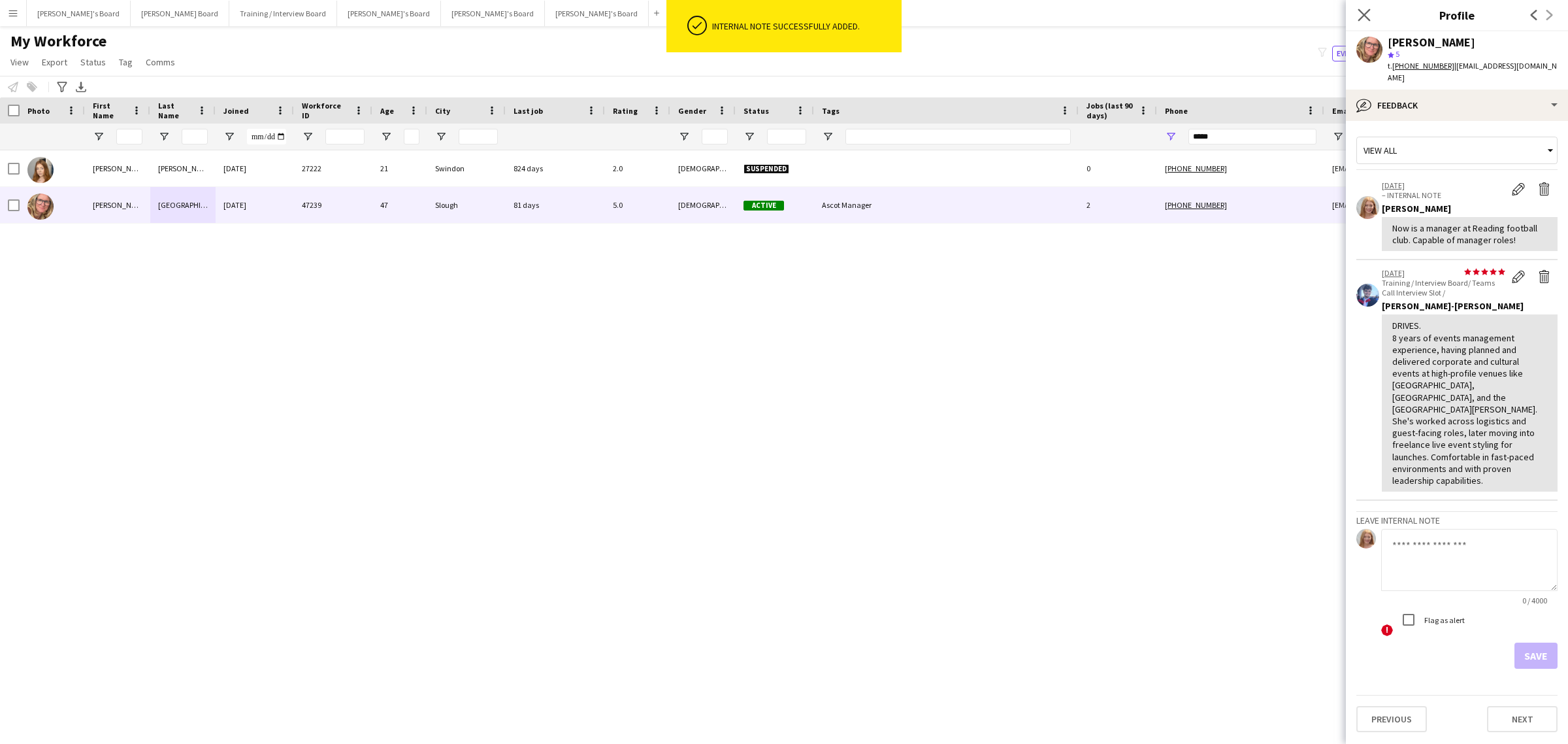
click at [1365, 8] on icon "Close pop-in" at bounding box center [1364, 14] width 12 height 12
